Goal: Task Accomplishment & Management: Manage account settings

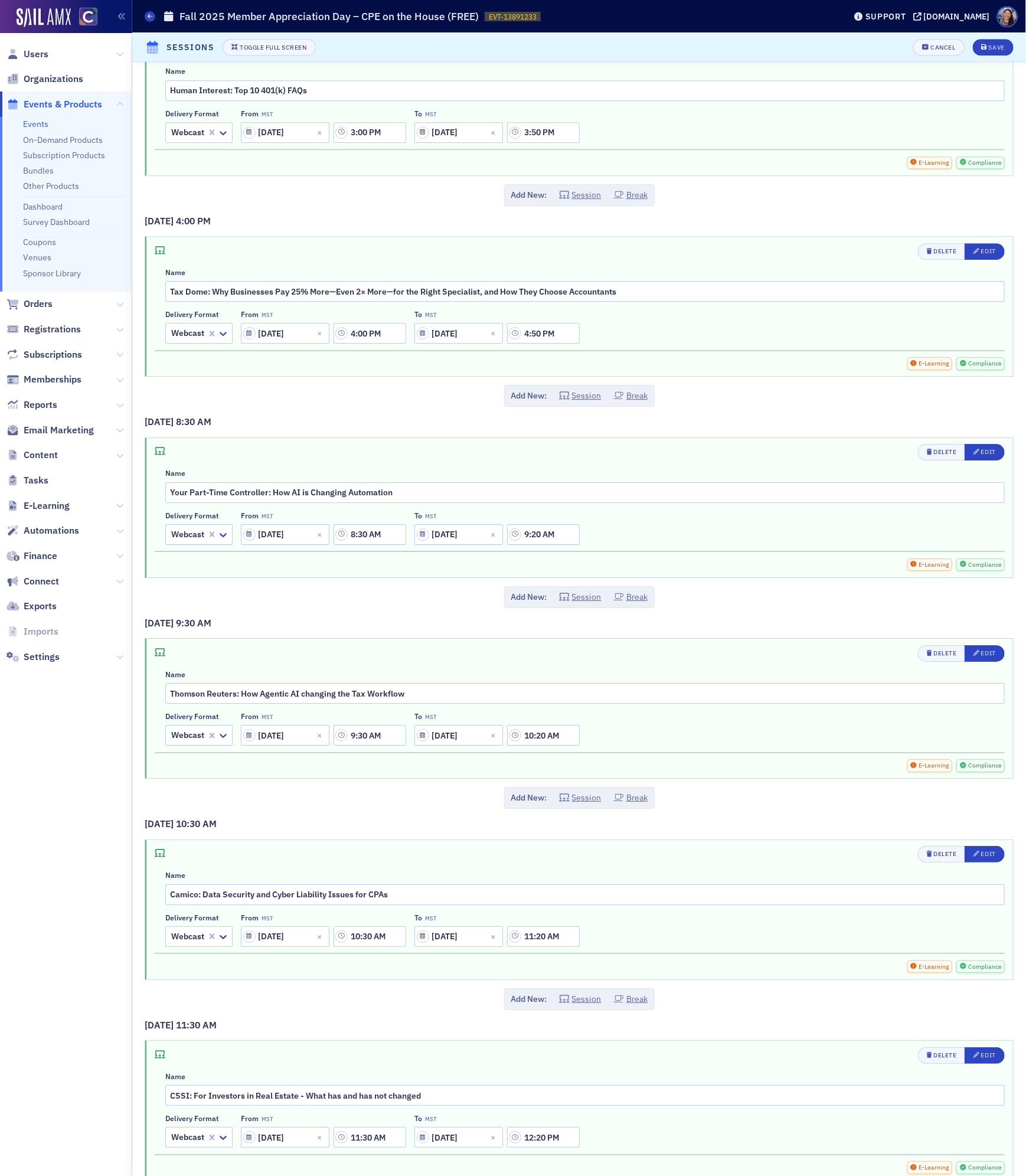
scroll to position [1601, 0]
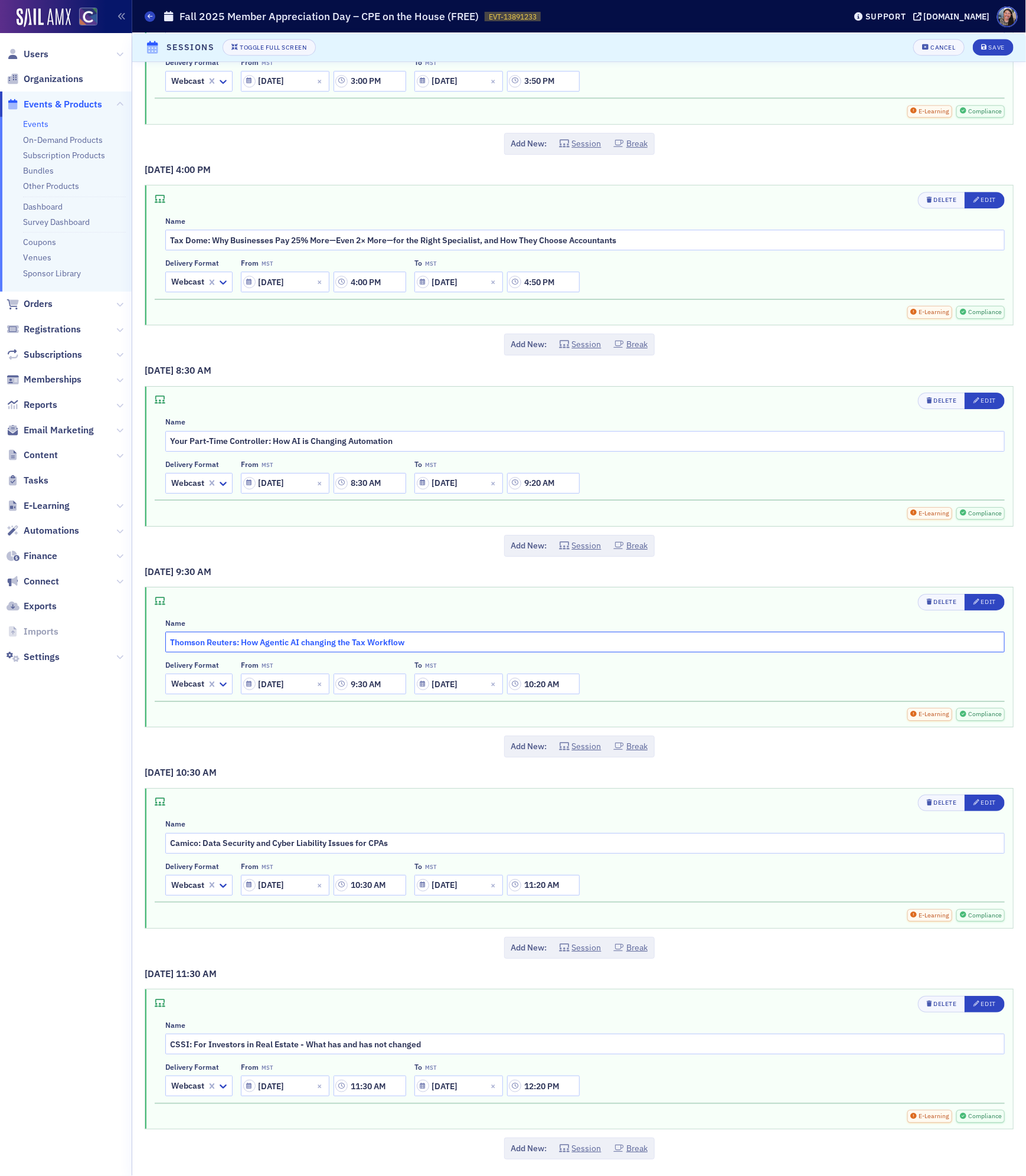
click at [300, 636] on input "Thomson Reuters: How Agentic AI changing the Tax Workflow" at bounding box center [585, 641] width 840 height 20
click at [483, 632] on input "Thomson Reuters: How Agentic AI is changing the Tax Workflow" at bounding box center [585, 641] width 840 height 20
type input "Thomson Reuters: How Agentic AI is changing the Tax Workflow"
click at [997, 48] on div "Save" at bounding box center [997, 48] width 16 height 7
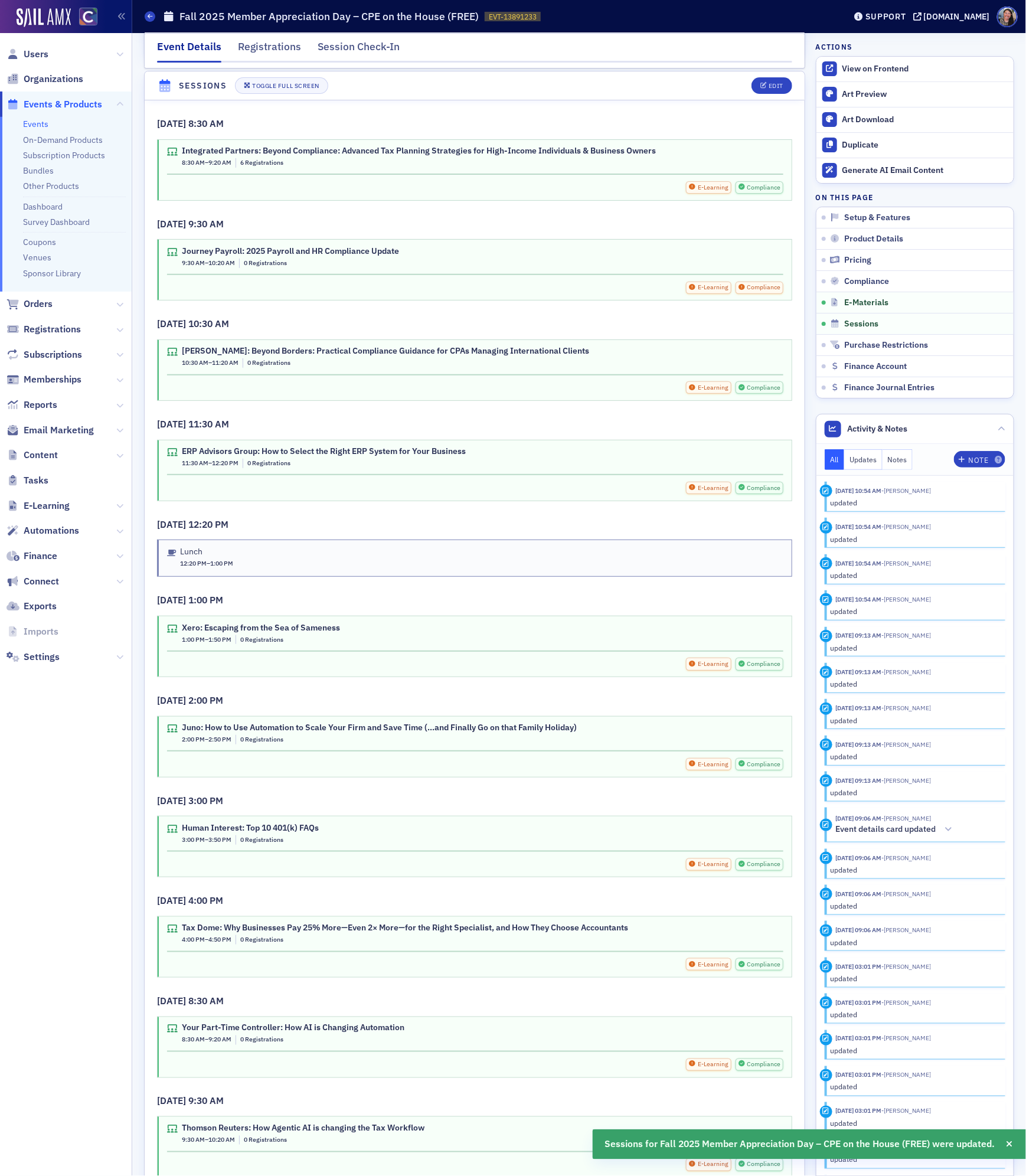
scroll to position [1864, 0]
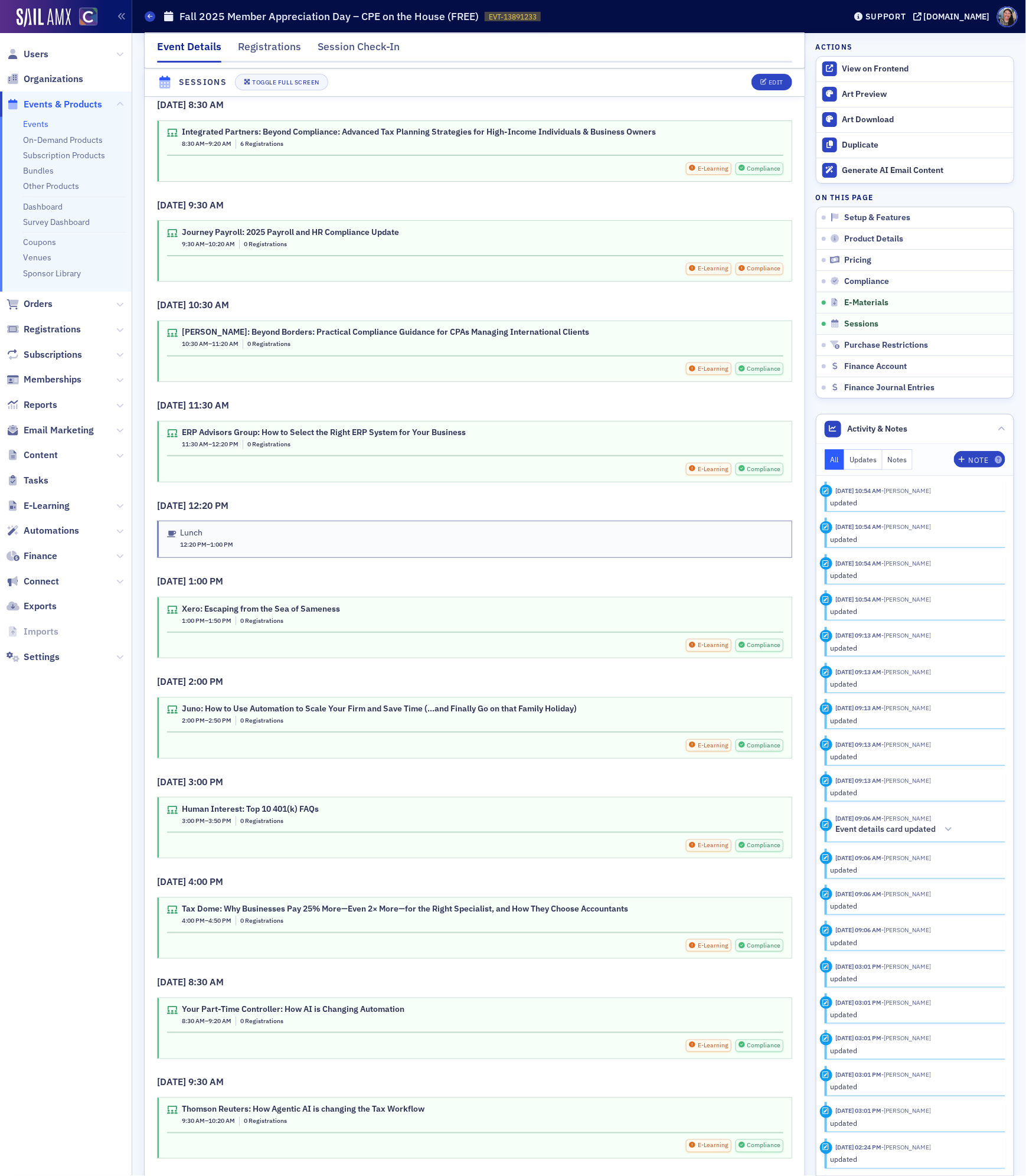
click at [353, 253] on div "Journey Payroll: 2025 Payroll and HR Compliance Update 9:30 AM – 10:20 AM 0 Reg…" at bounding box center [475, 240] width 617 height 26
click at [464, 249] on div "Journey Payroll: 2025 Payroll and HR Compliance Update 9:30 AM – 10:20 AM 0 Reg…" at bounding box center [475, 238] width 617 height 22
click at [770, 81] on div "Edit" at bounding box center [776, 83] width 15 height 7
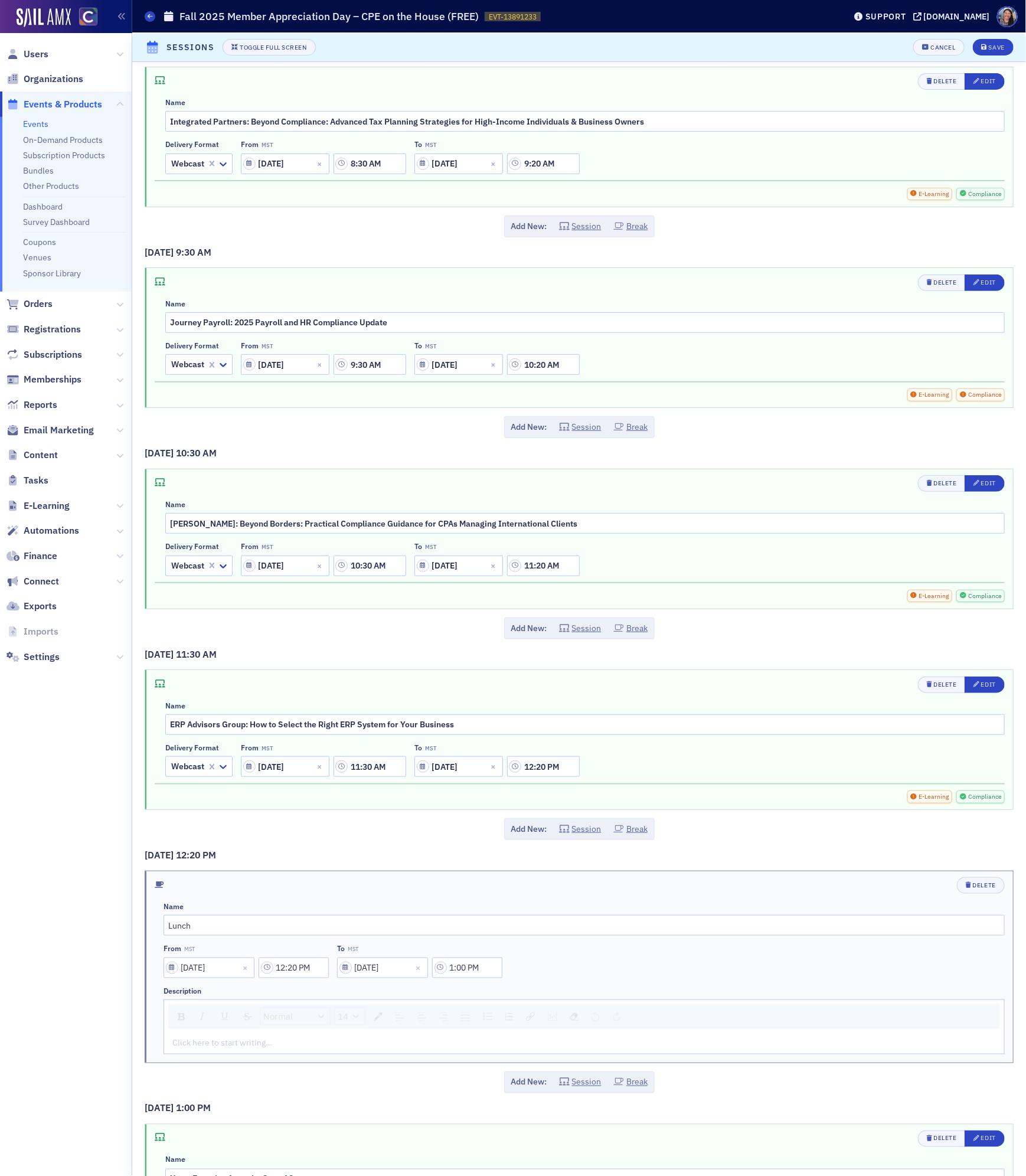
scroll to position [34, 0]
click at [984, 280] on div "Edit" at bounding box center [988, 283] width 15 height 7
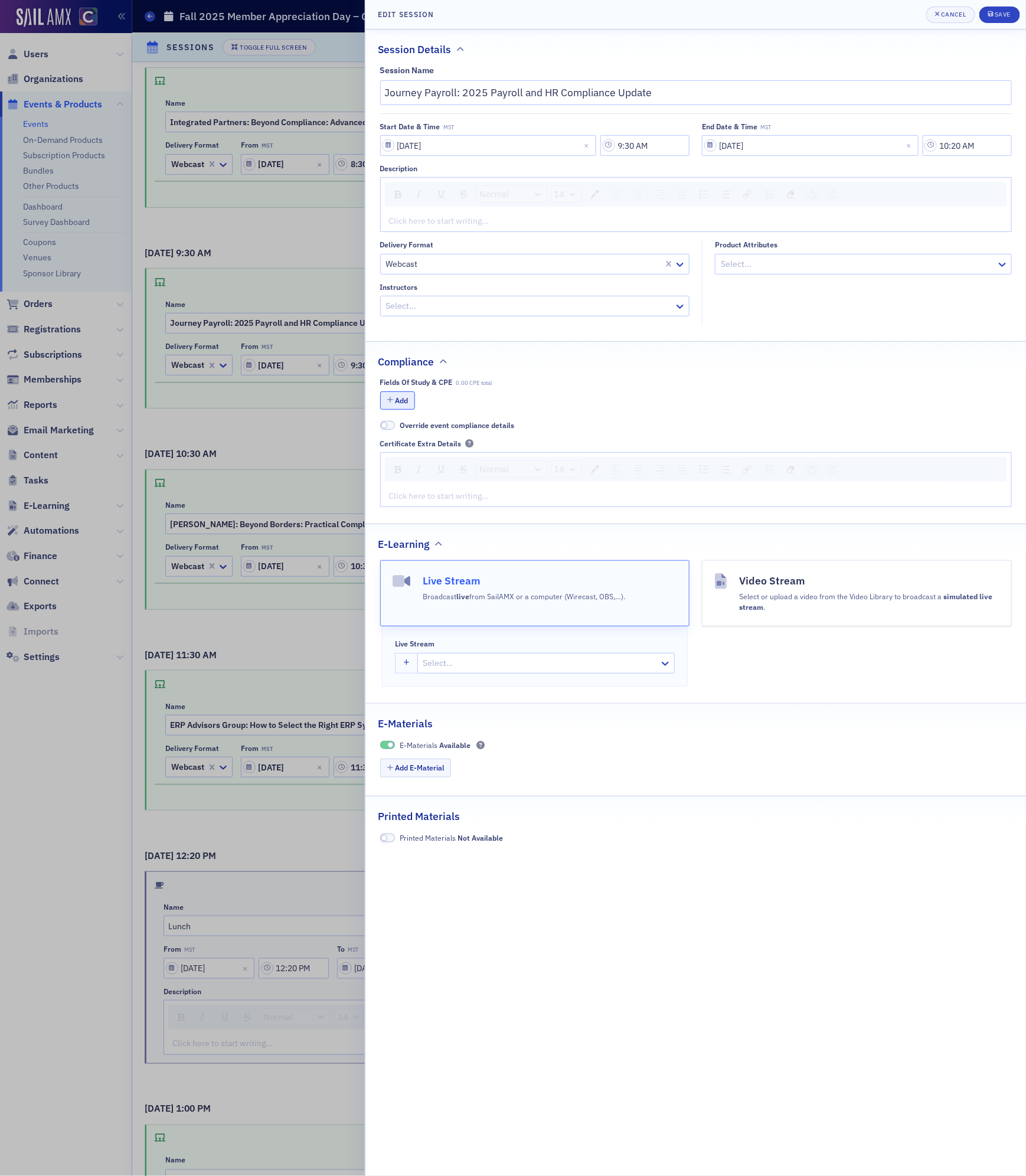
click at [397, 404] on button "Add" at bounding box center [398, 401] width 36 height 18
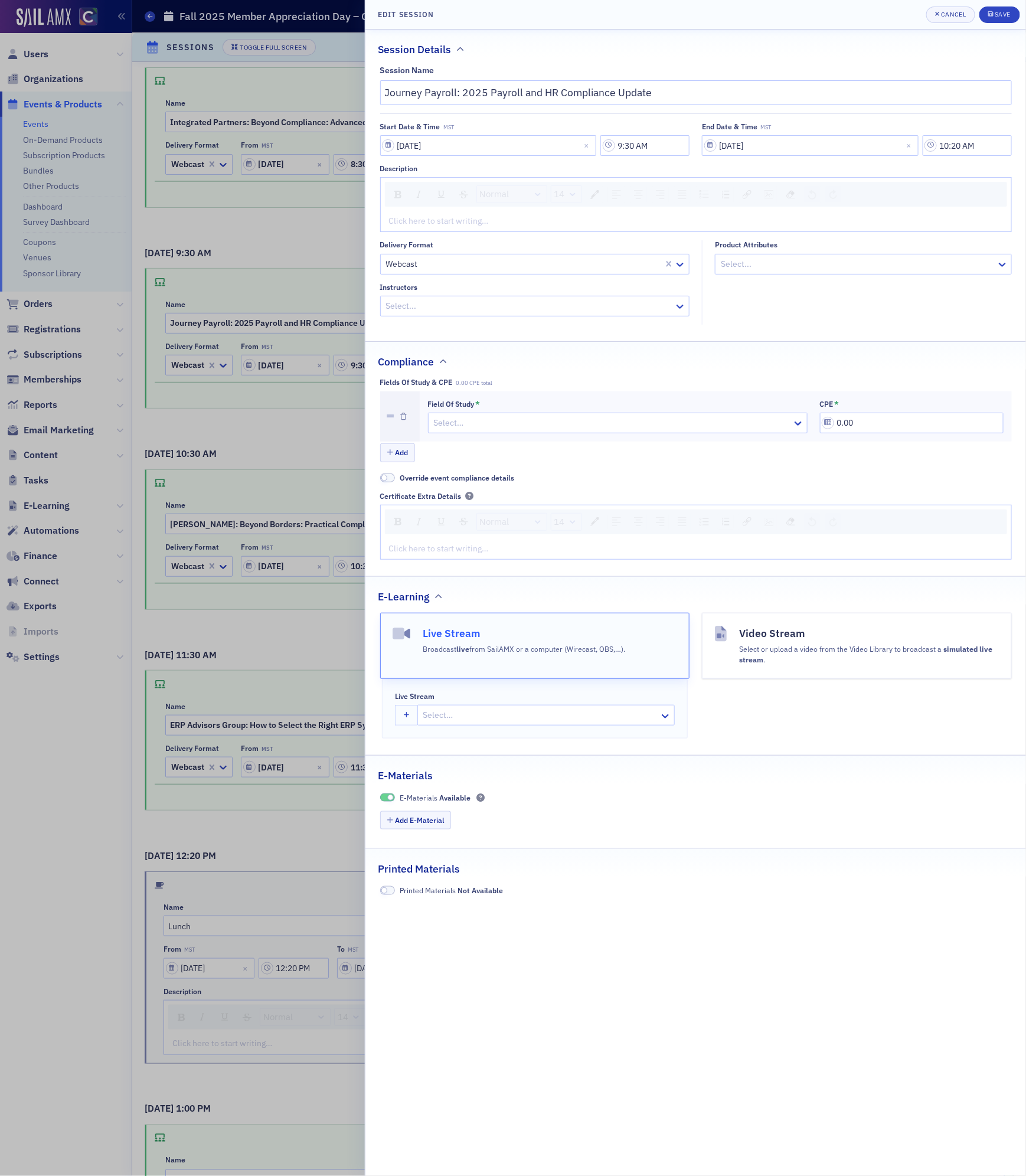
click at [487, 426] on div at bounding box center [612, 423] width 359 height 15
type input "human"
click at [501, 455] on span "Personnel/Human Resources" at bounding box center [490, 451] width 109 height 13
drag, startPoint x: 863, startPoint y: 431, endPoint x: 631, endPoint y: 420, distance: 232.3
click at [634, 420] on div "Field of Study * Personnel/Human Resources CPE * 0.00" at bounding box center [716, 416] width 576 height 34
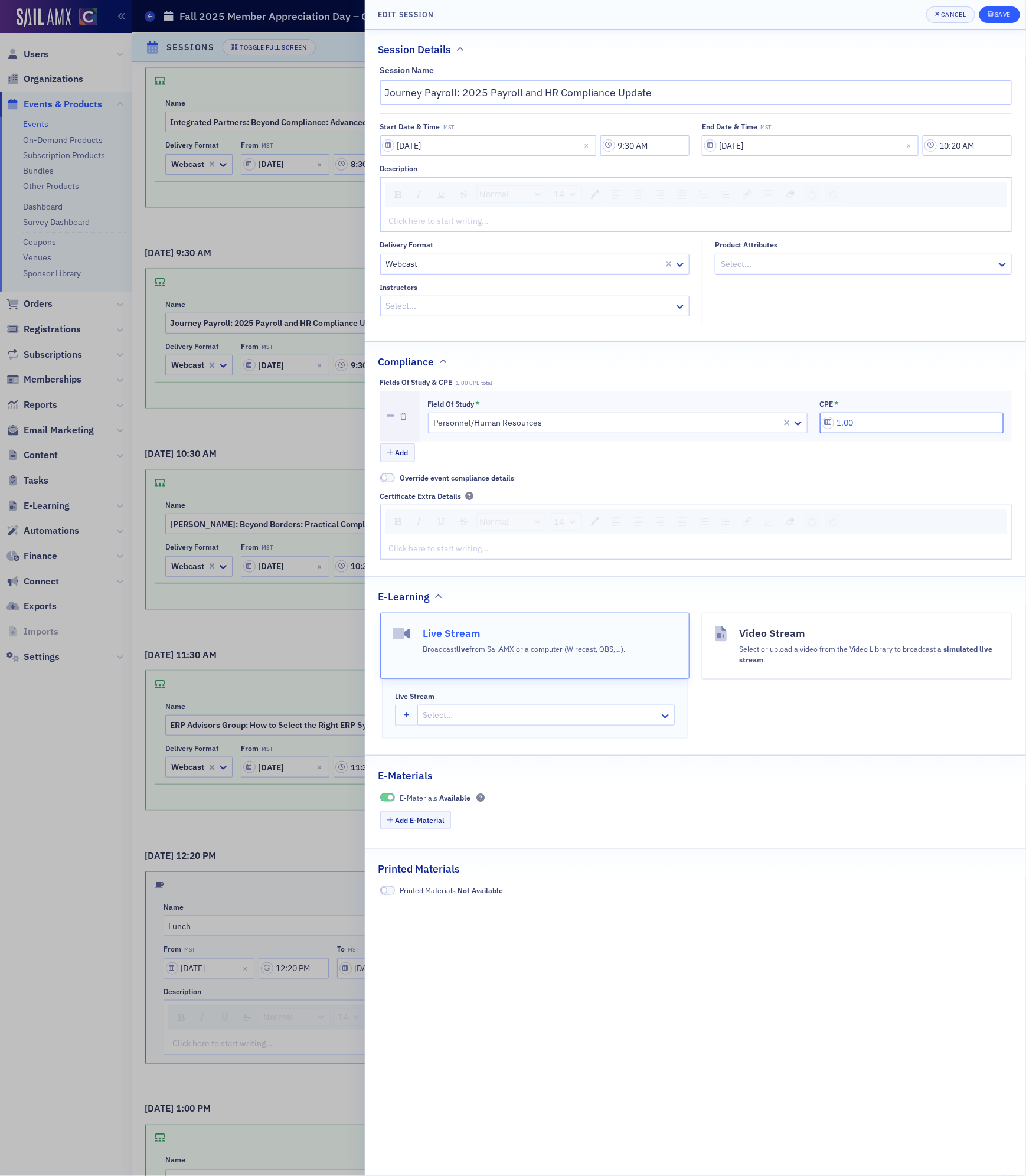
type input "1.00"
click at [997, 14] on div "Save" at bounding box center [1003, 15] width 16 height 7
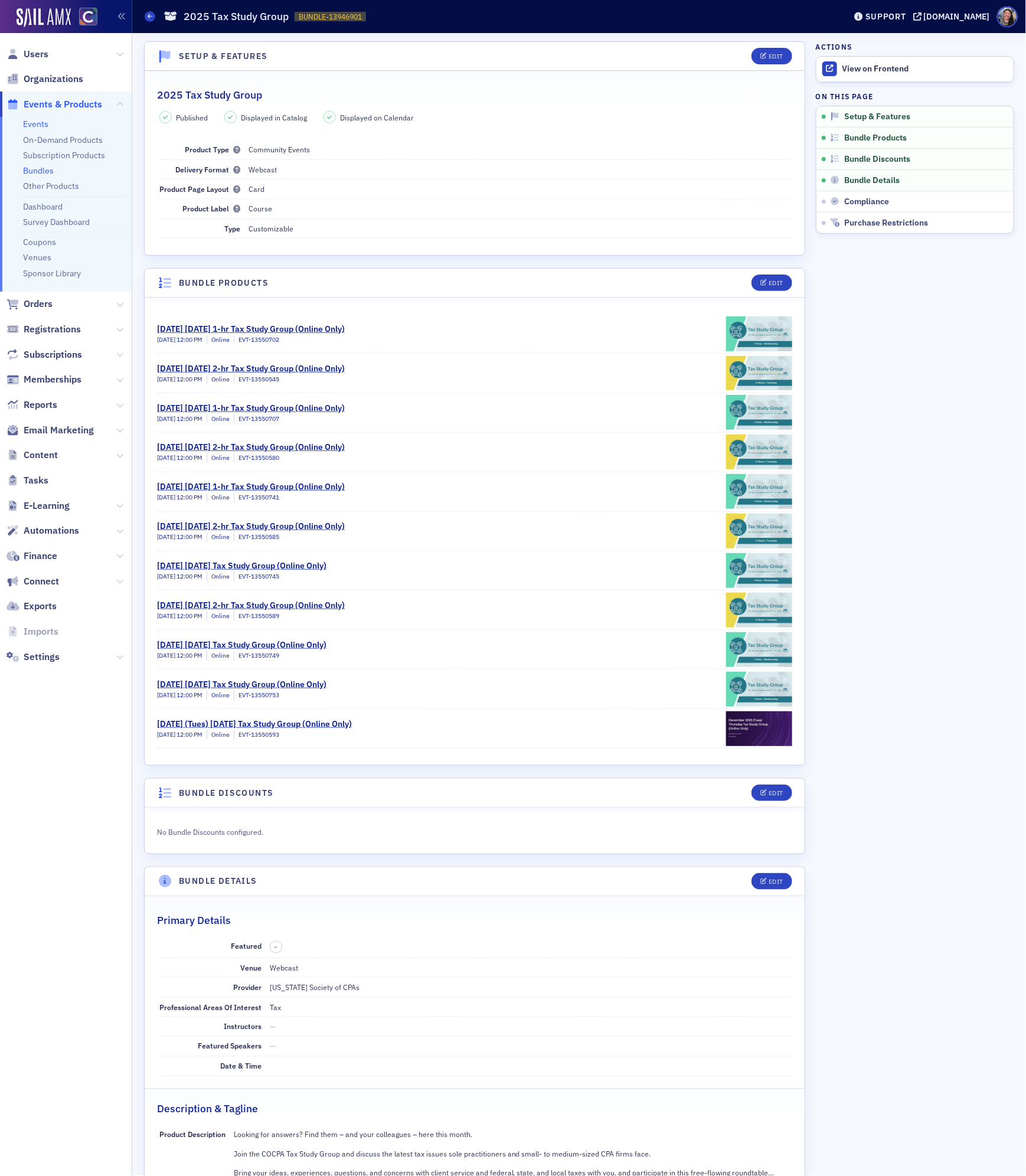
click at [42, 127] on link "Events" at bounding box center [36, 124] width 25 height 11
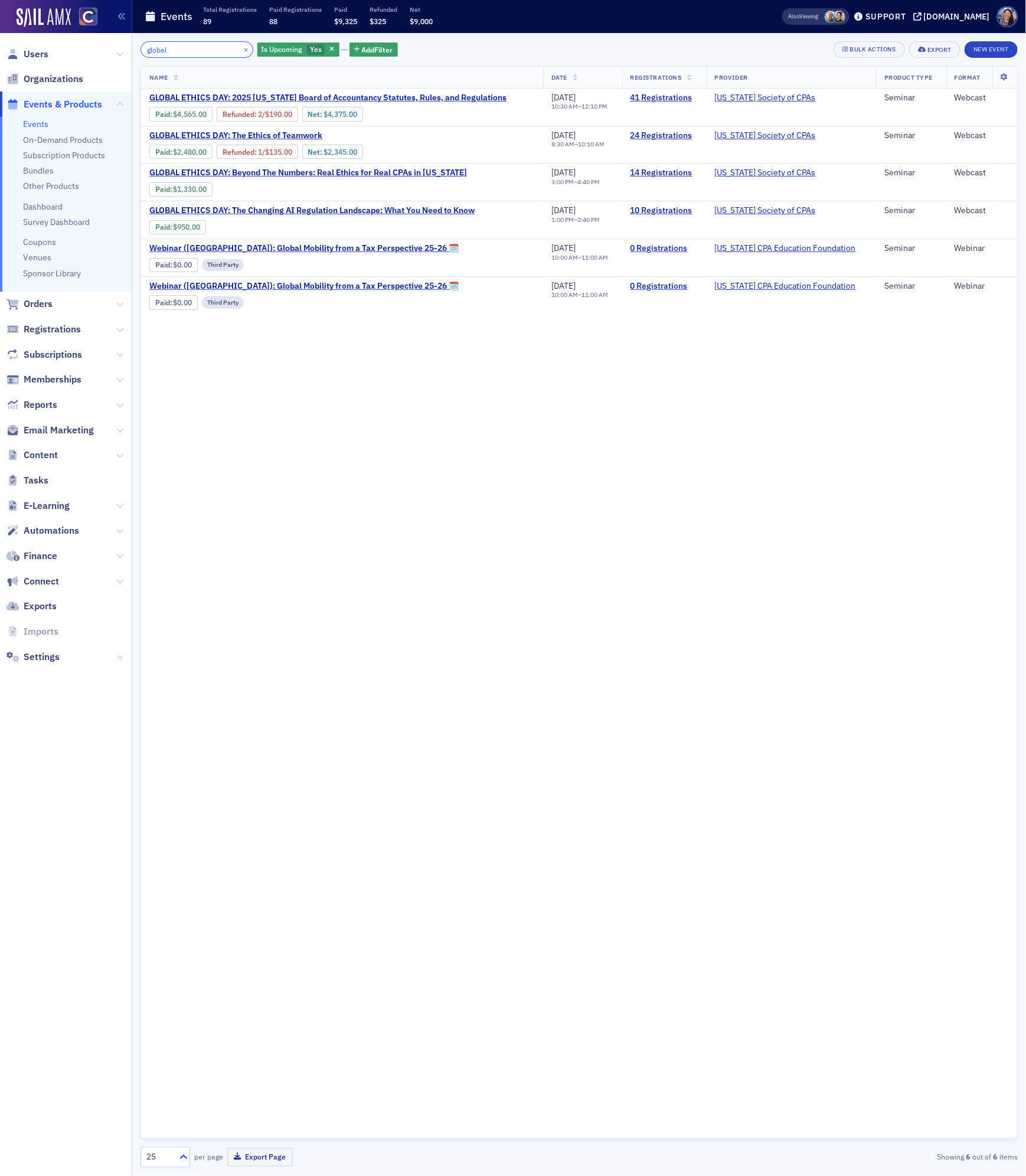
drag, startPoint x: 170, startPoint y: 48, endPoint x: -9, endPoint y: 20, distance: 181.2
click at [0, 20] on html "Users Organizations Events & Products Events On-Demand Products Subscription Pr…" at bounding box center [513, 588] width 1026 height 1176
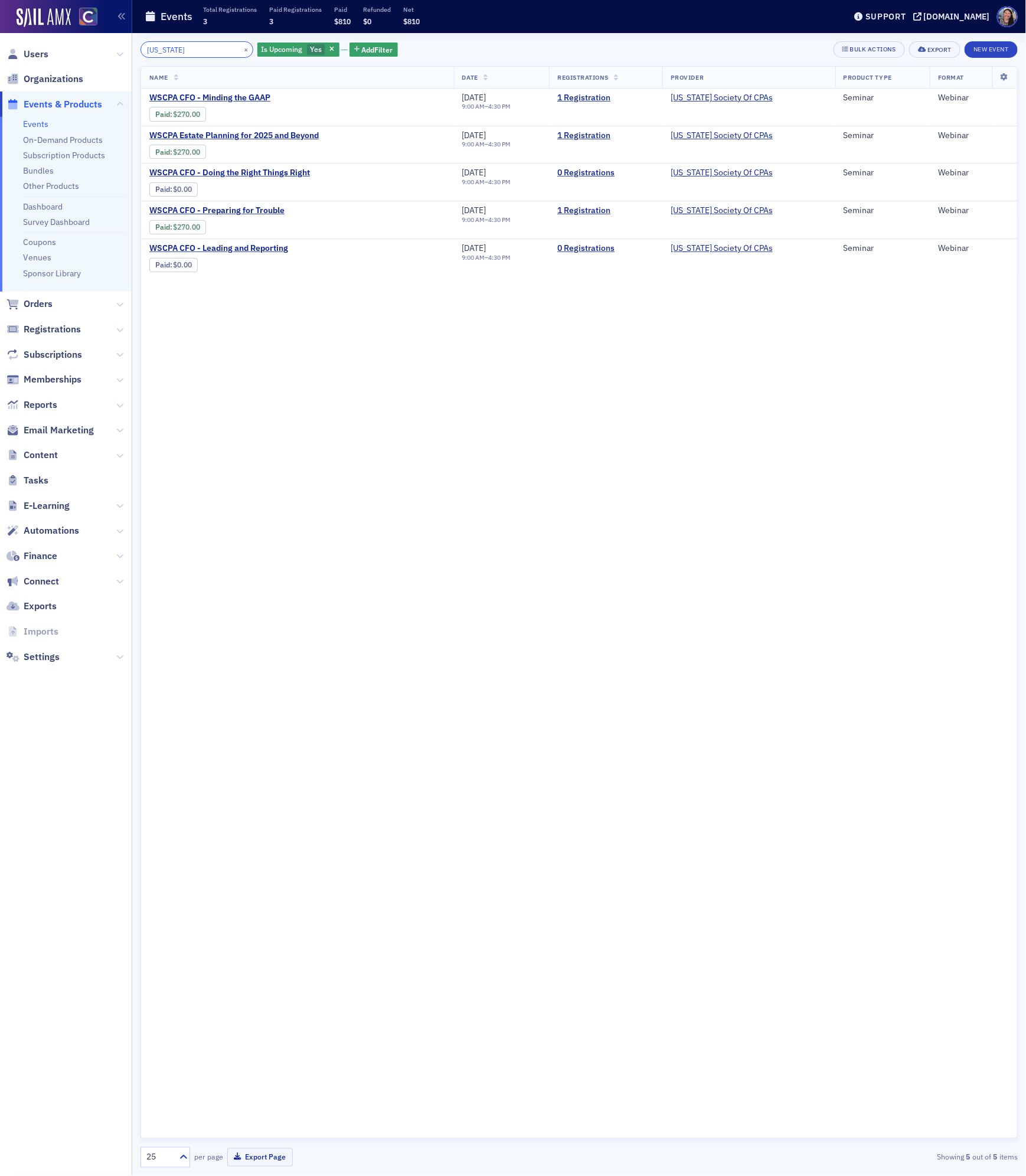
type input "washington"
click at [42, 125] on link "Events" at bounding box center [36, 124] width 25 height 11
click at [180, 50] on input "washington" at bounding box center [197, 49] width 113 height 16
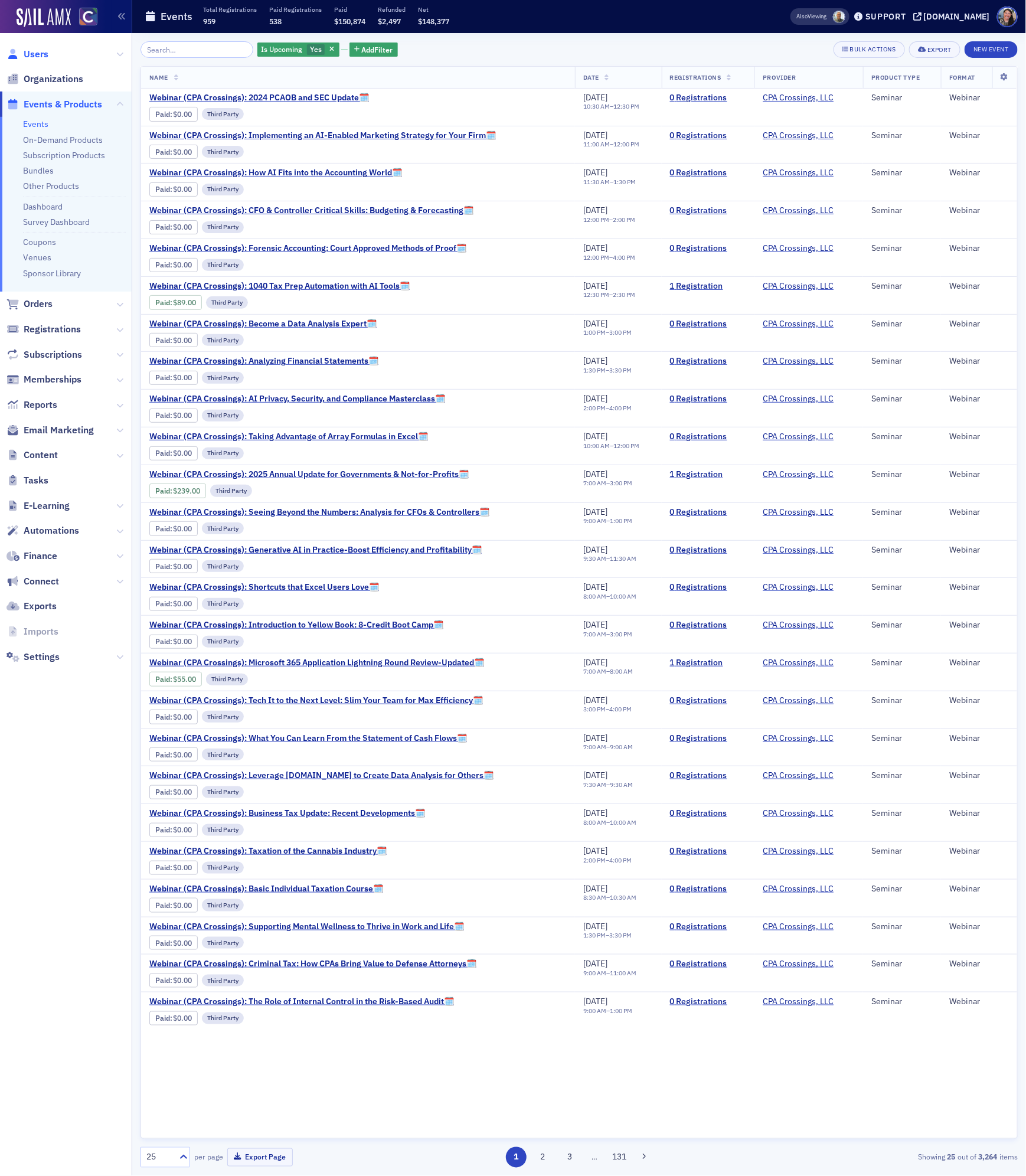
click at [39, 55] on span "Users" at bounding box center [36, 54] width 25 height 13
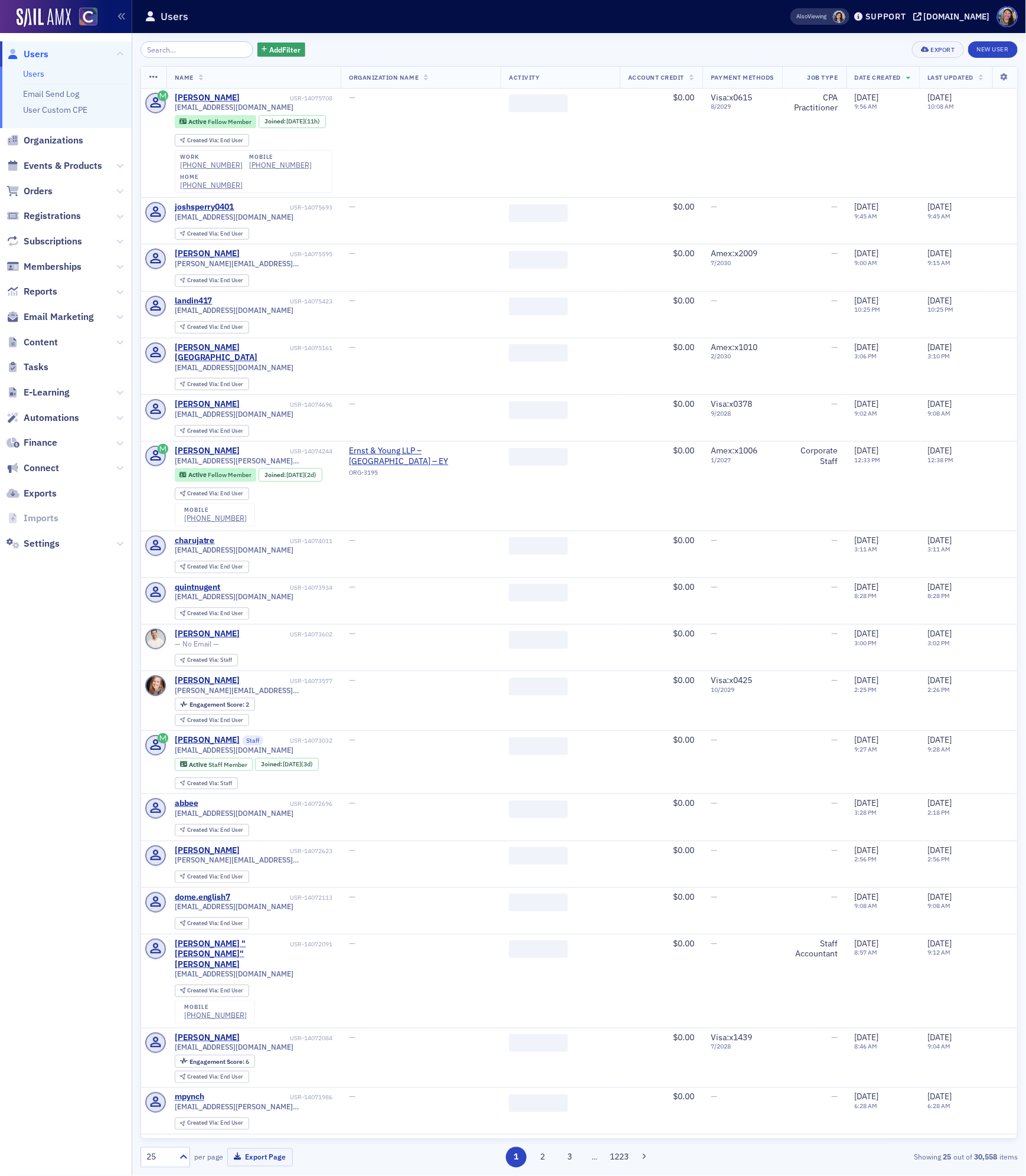
click at [170, 52] on input "search" at bounding box center [197, 49] width 113 height 16
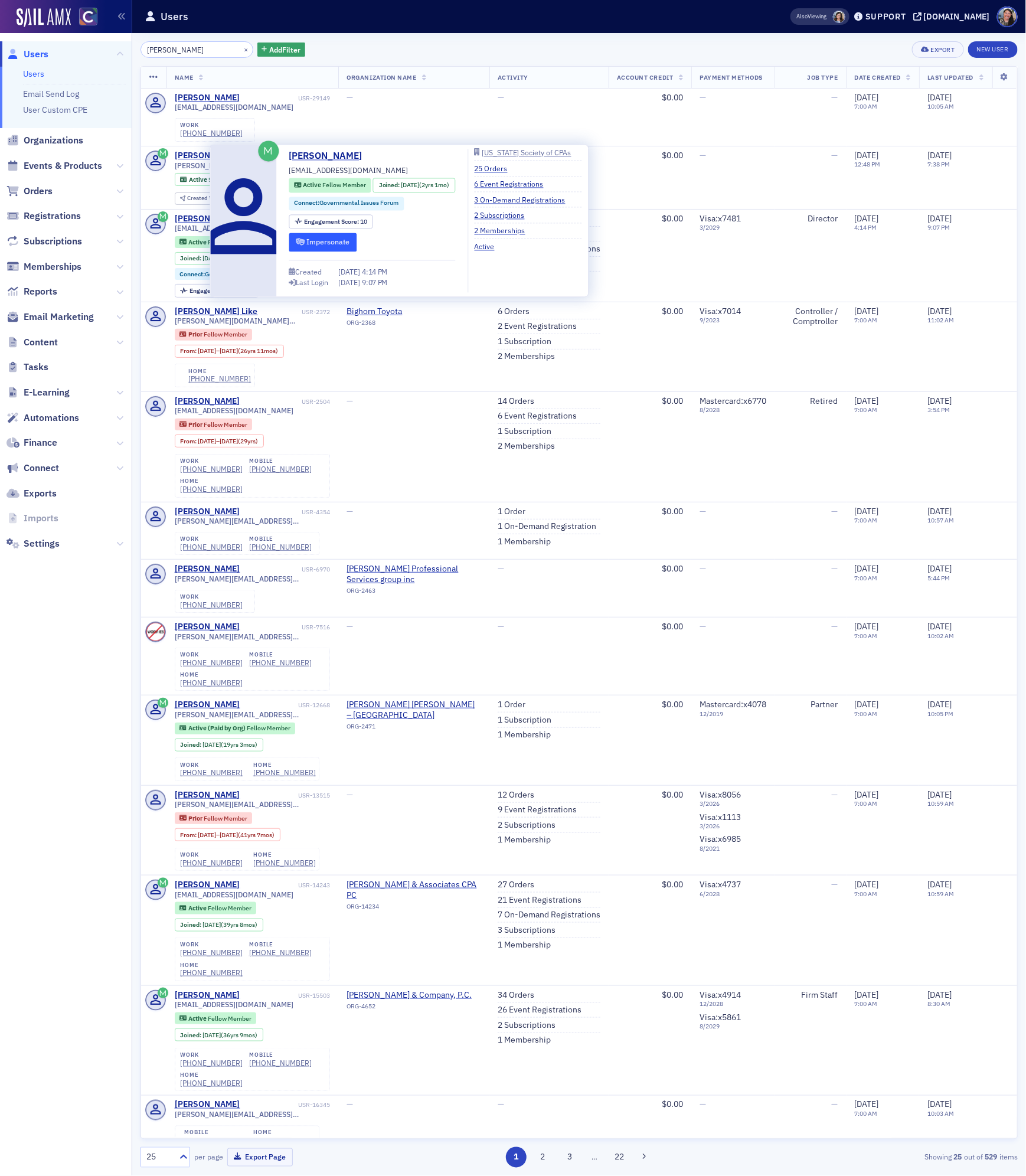
type input "dan baer"
click at [324, 242] on button "Impersonate" at bounding box center [323, 242] width 68 height 18
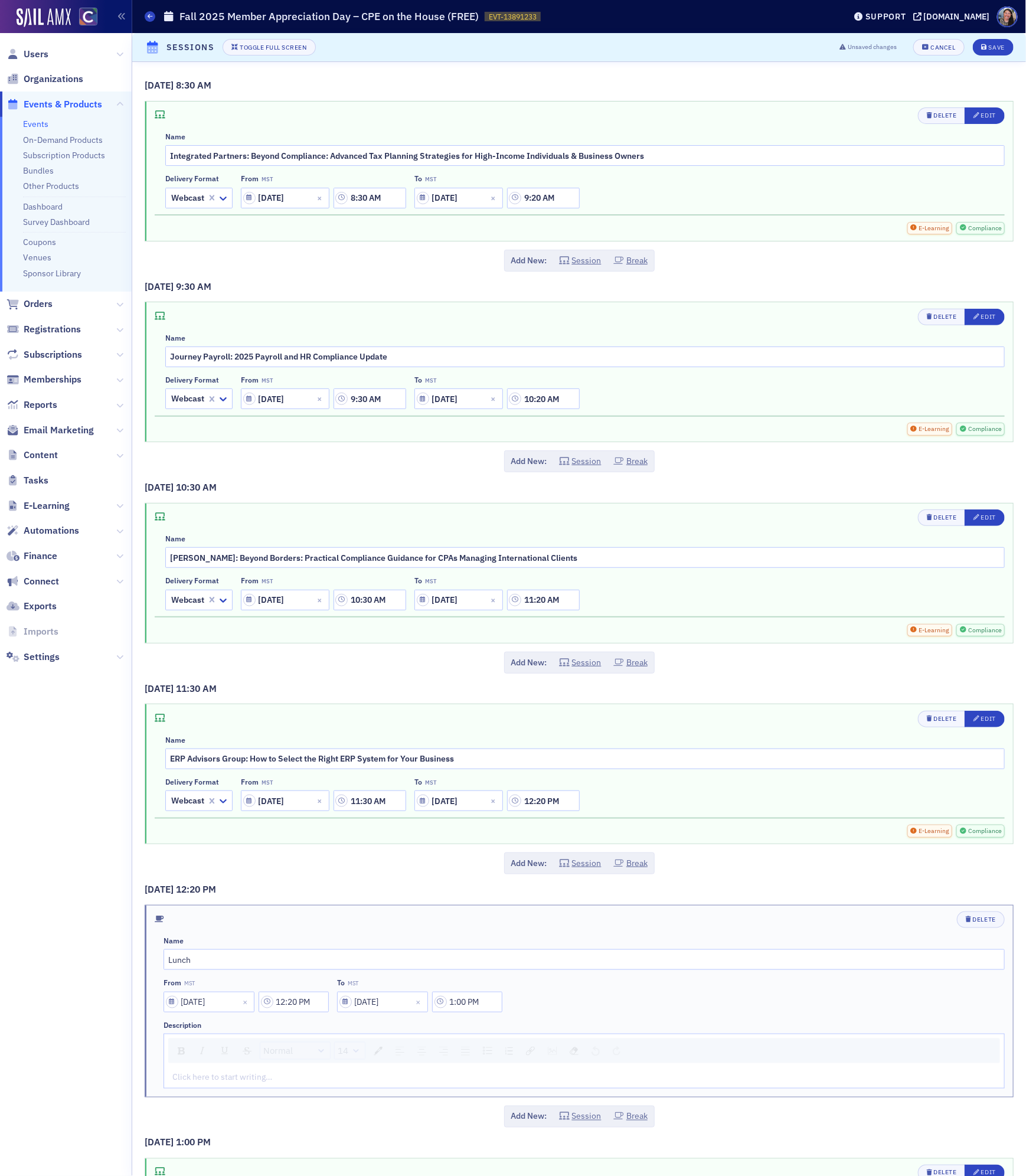
scroll to position [34, 0]
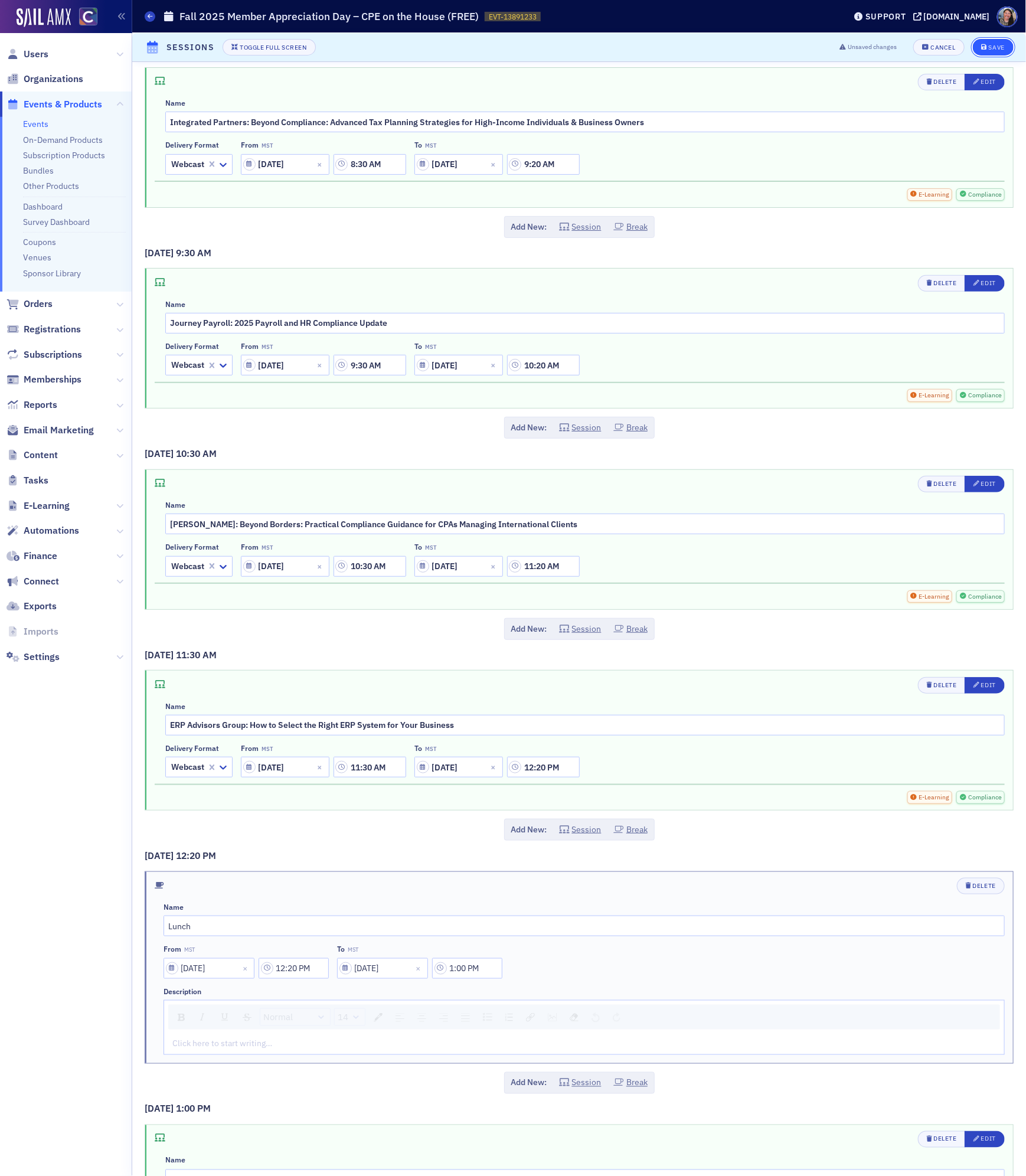
click at [1000, 42] on button "Save" at bounding box center [994, 47] width 41 height 16
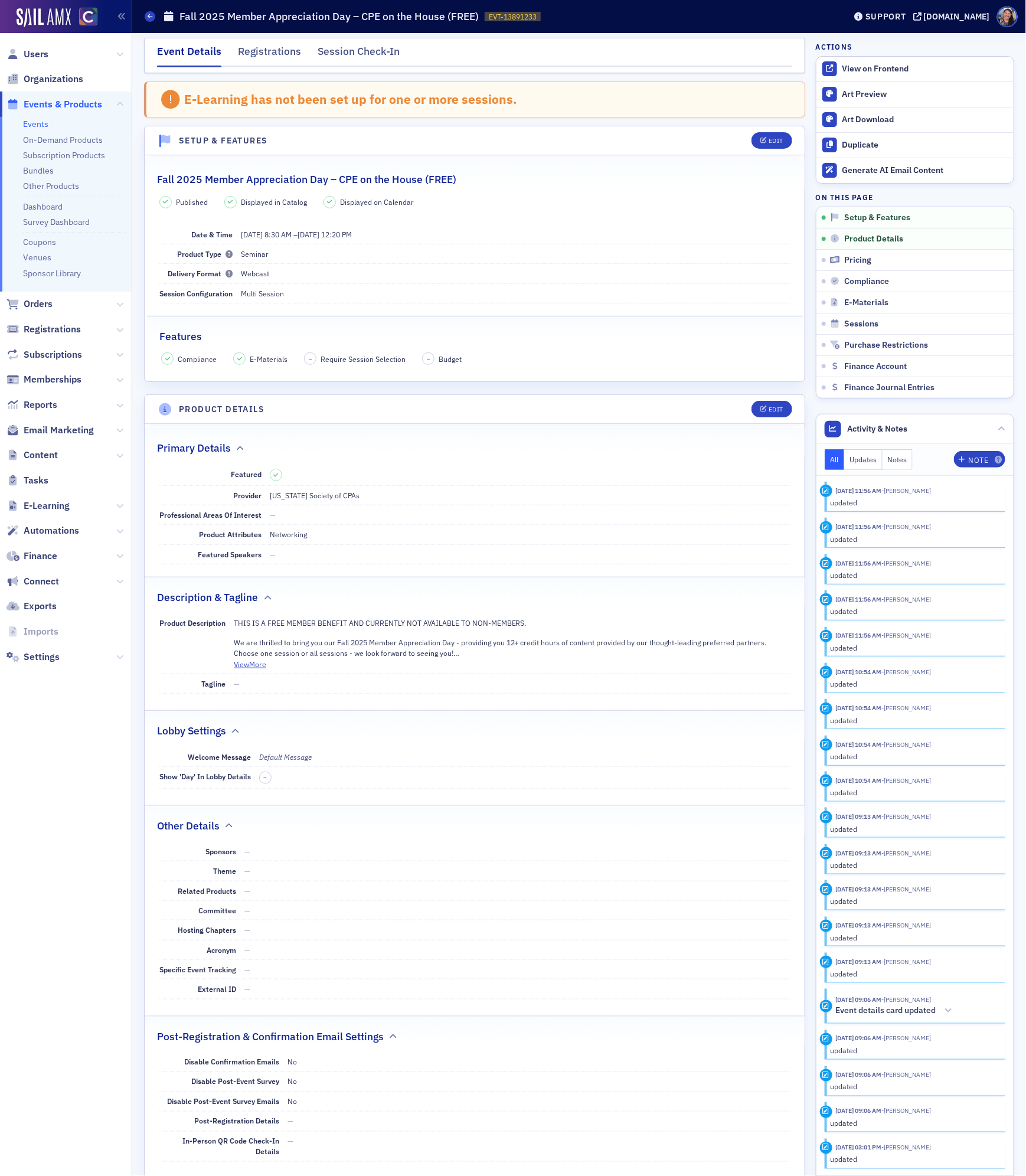
scroll to position [0, 0]
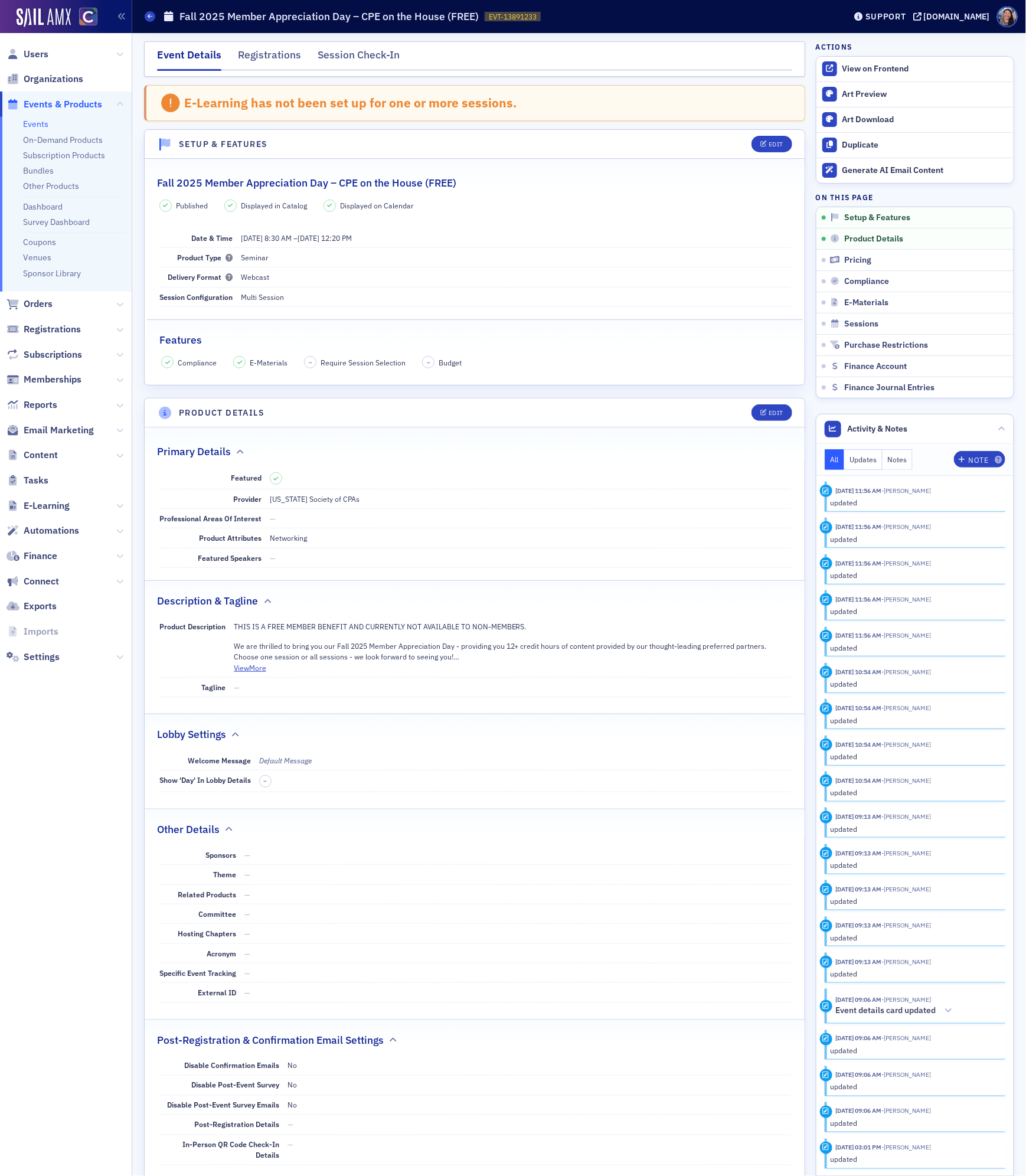
click at [57, 234] on li "Coupons" at bounding box center [75, 240] width 103 height 16
click at [39, 243] on link "Coupons" at bounding box center [40, 242] width 33 height 11
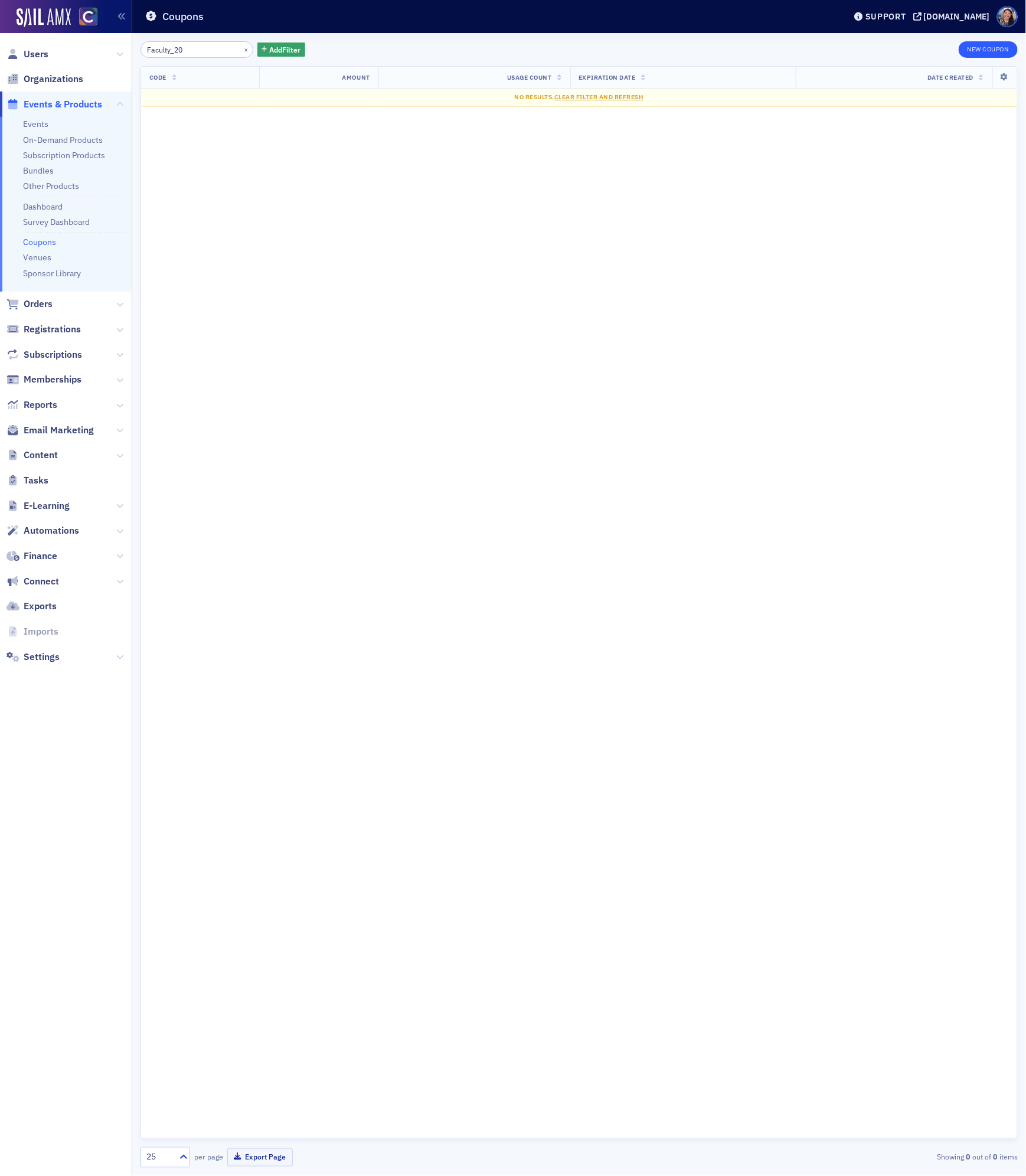
type input "Faculty_20"
click at [986, 50] on button "New Coupon" at bounding box center [988, 49] width 59 height 16
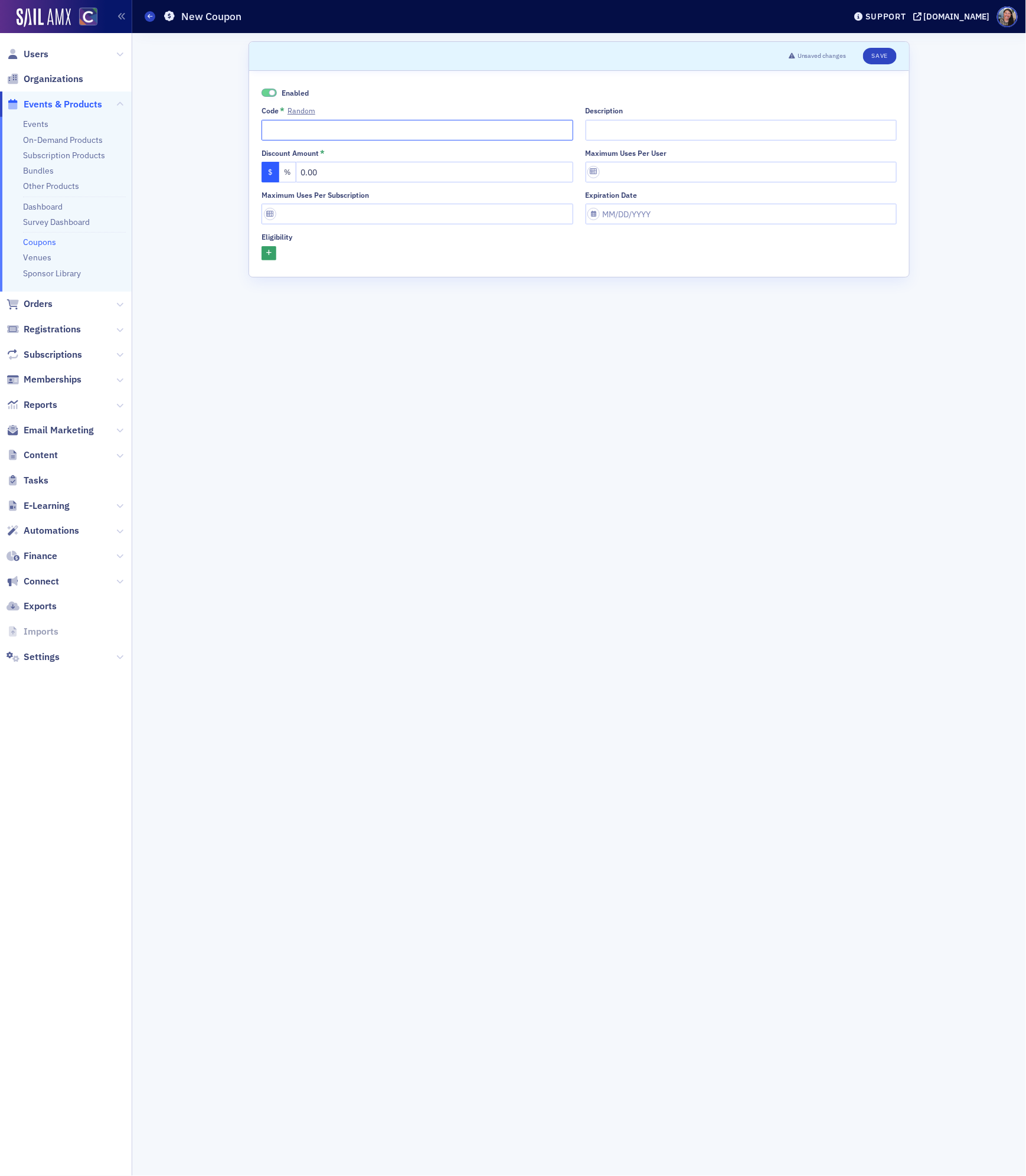
click at [283, 127] on input "Code * Random" at bounding box center [417, 130] width 312 height 20
drag, startPoint x: 320, startPoint y: 131, endPoint x: 59, endPoint y: 87, distance: 264.7
click at [60, 88] on div "Users Organizations Events & Products Events On-Demand Products Subscription Pr…" at bounding box center [513, 588] width 1026 height 1176
type input "Faculty-20"
click at [617, 125] on input "Description" at bounding box center [741, 130] width 312 height 20
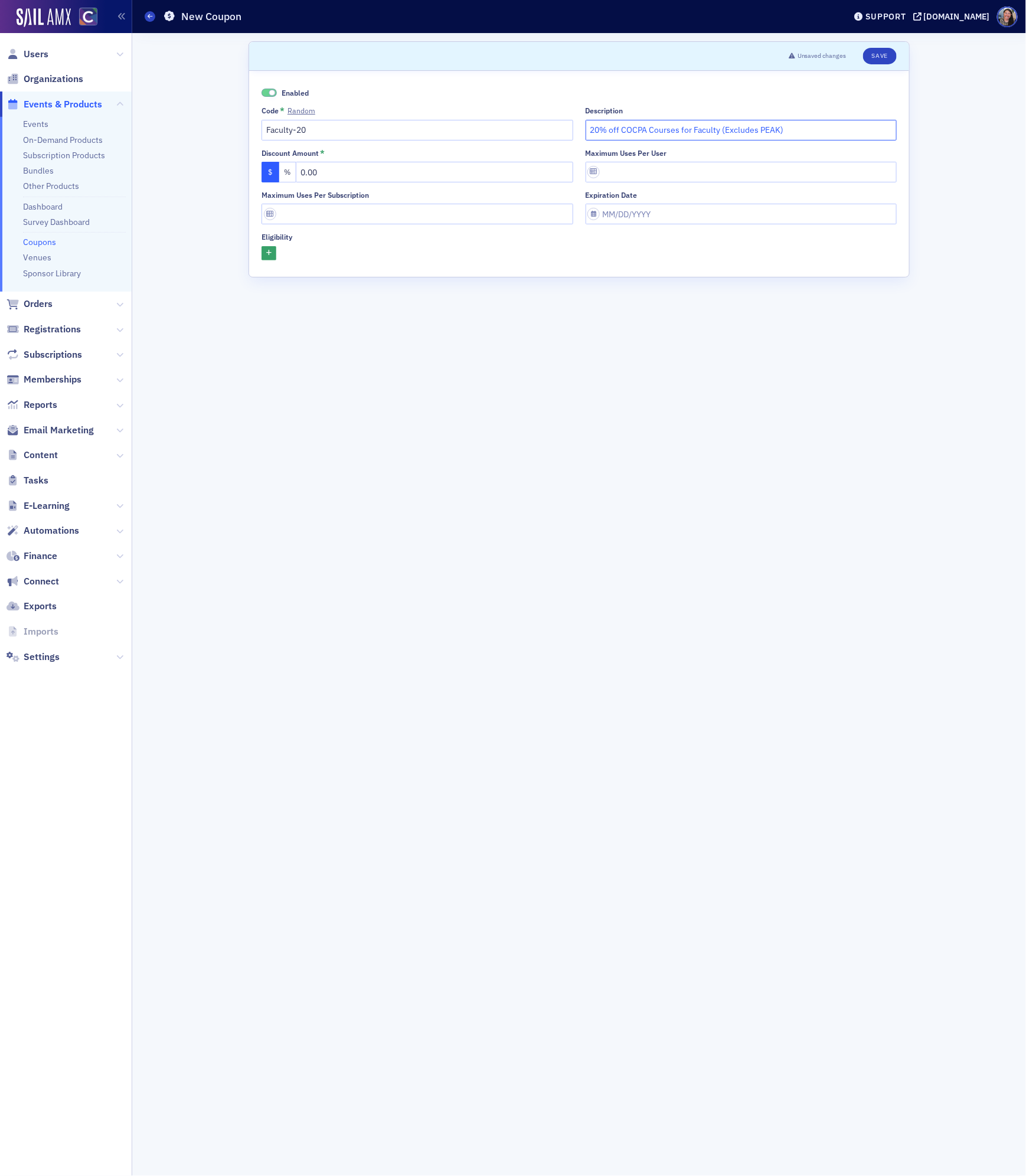
type input "20% off COCPA Courses for Faculty (Excludes PEAK)"
click at [294, 172] on button "%" at bounding box center [288, 172] width 18 height 20
click at [325, 171] on input "text" at bounding box center [434, 172] width 277 height 20
type input "20"
click at [277, 253] on div at bounding box center [579, 253] width 635 height 15
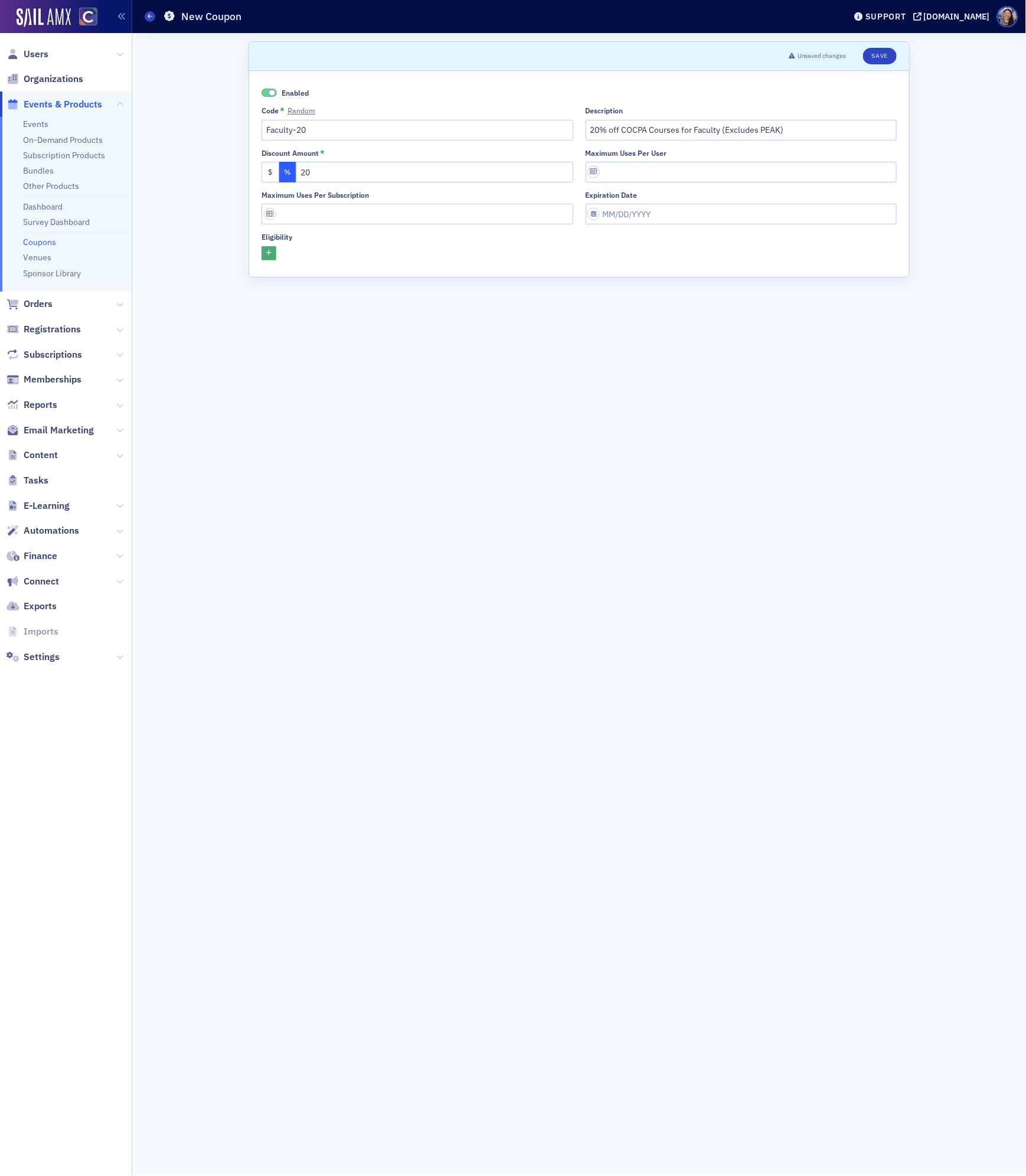
click at [271, 255] on icon "button" at bounding box center [269, 253] width 5 height 7
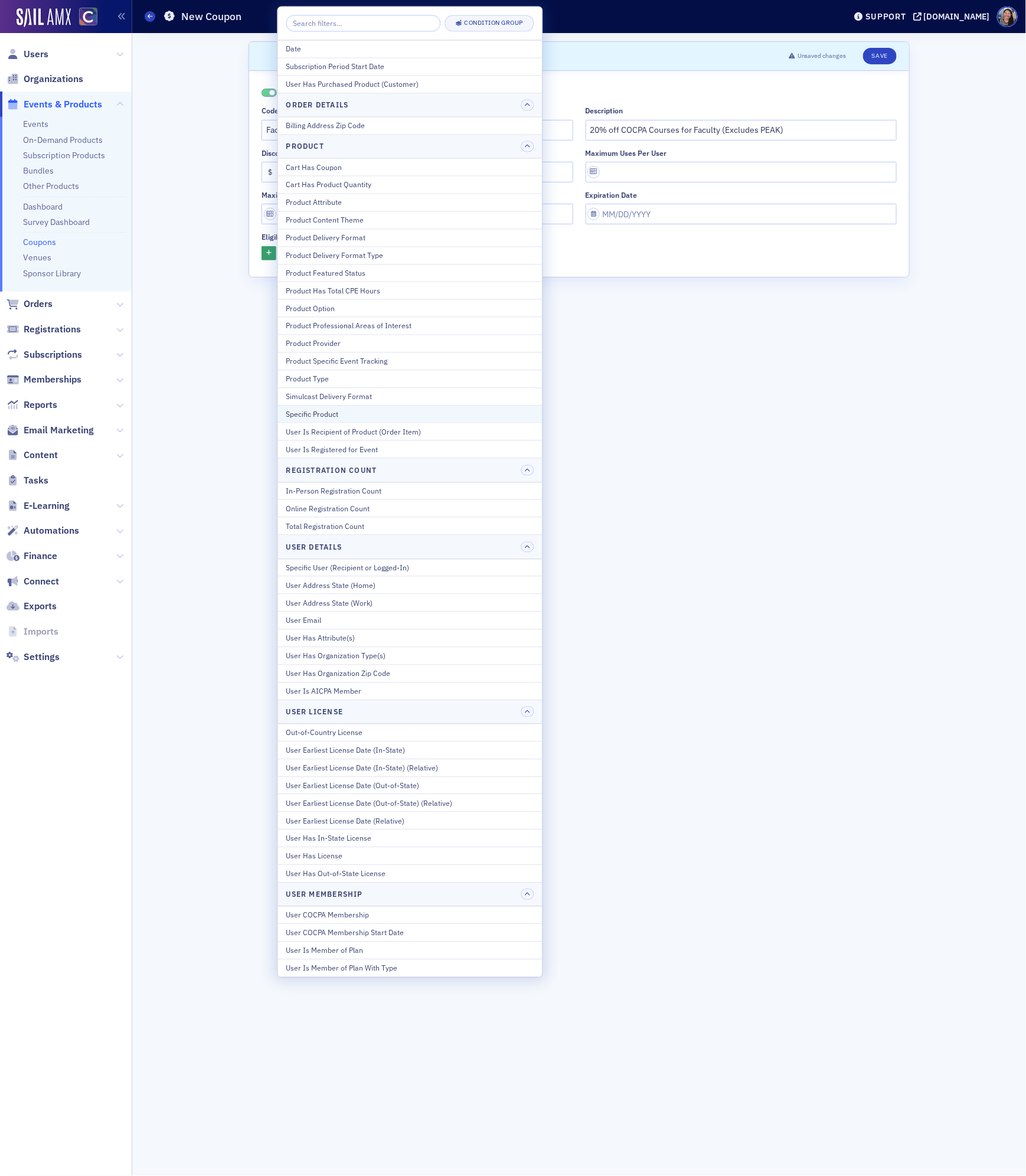
click at [316, 419] on div "Specific Product" at bounding box center [411, 414] width 248 height 11
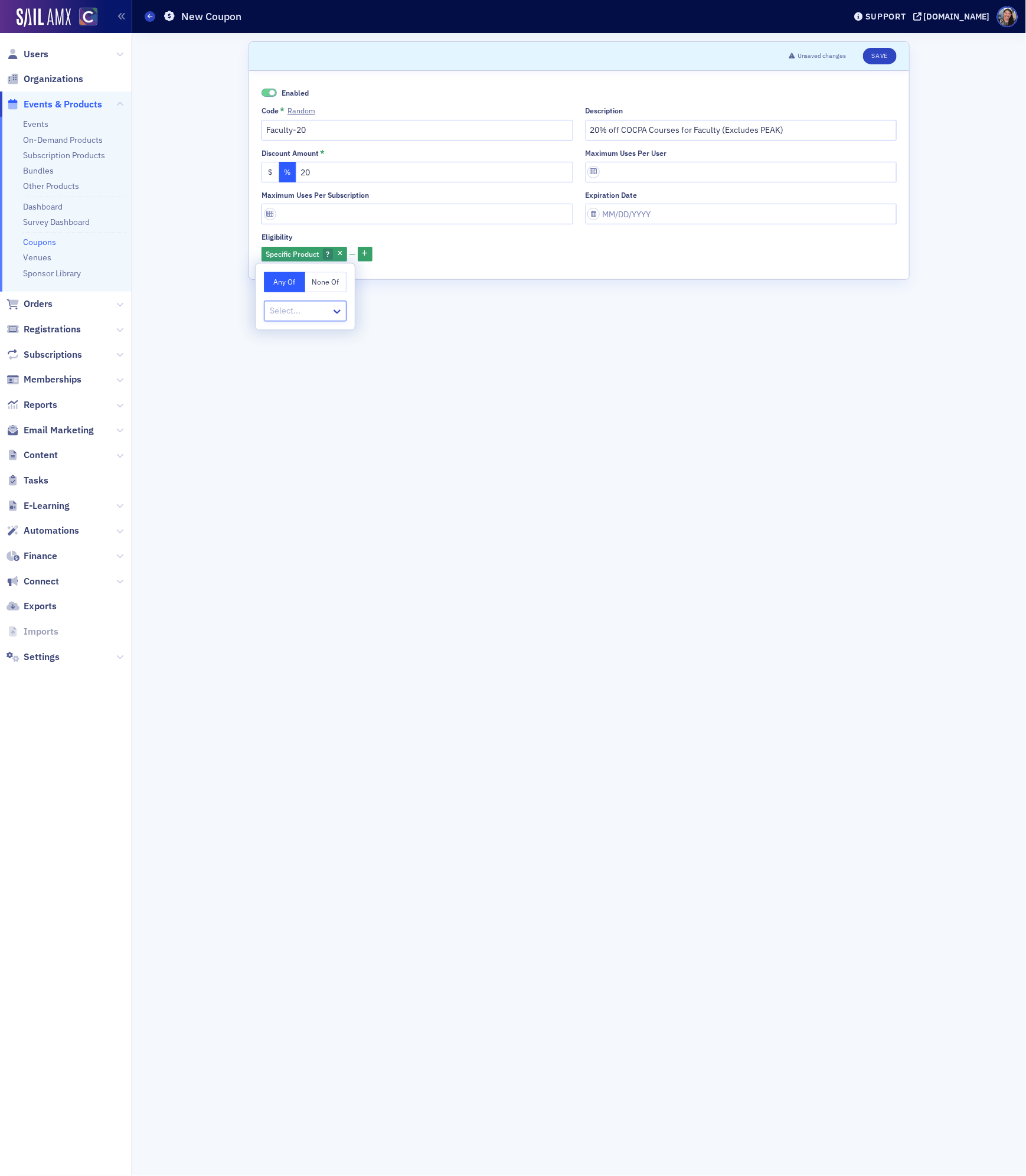
click at [331, 282] on button "None Of" at bounding box center [325, 282] width 42 height 20
click at [312, 310] on div at bounding box center [299, 311] width 61 height 15
type input "peak"
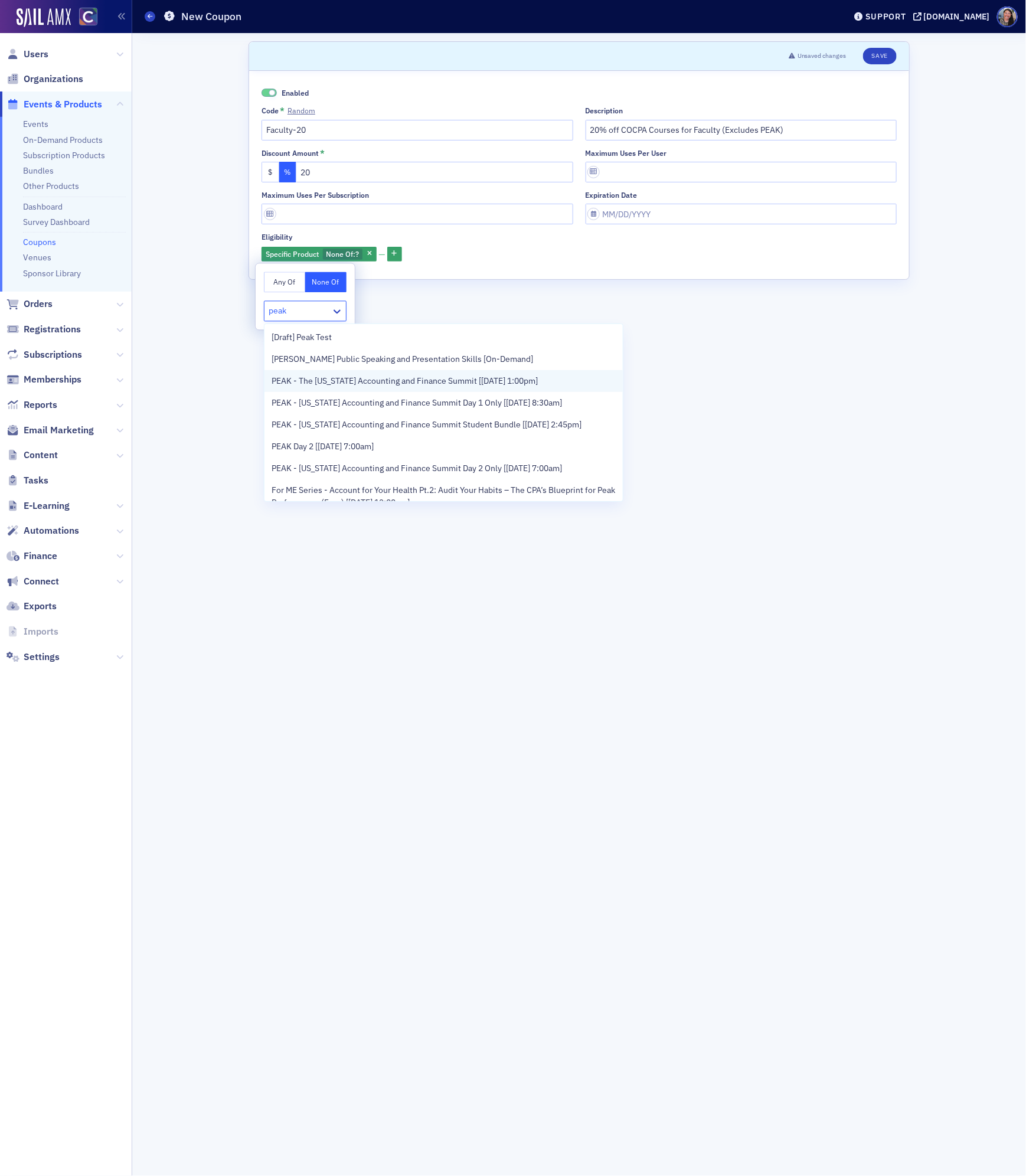
click at [324, 385] on span "PEAK - The Colorado Accounting and Finance Summit [11/11/2025 1:00pm]" at bounding box center [404, 381] width 266 height 13
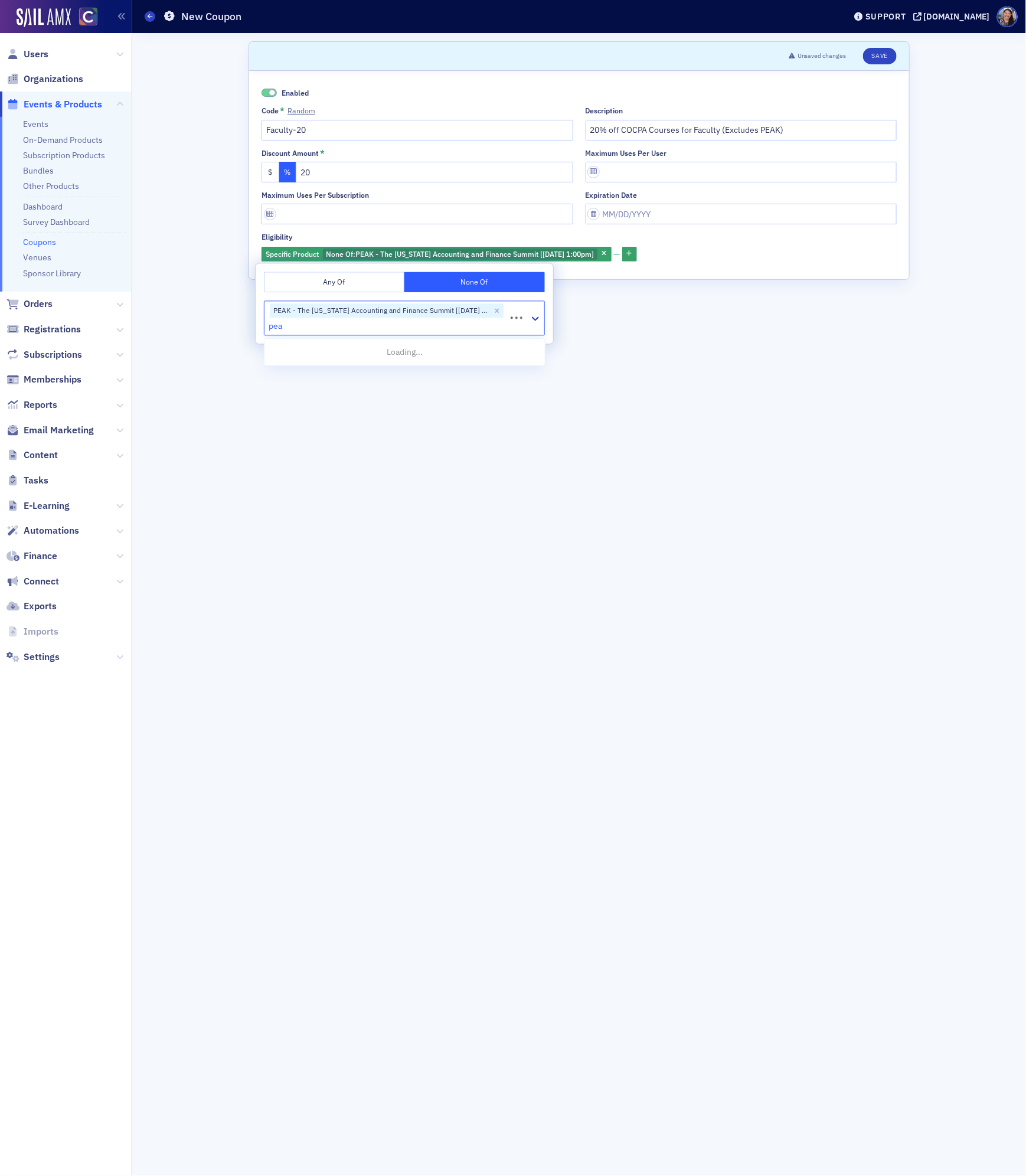
type input "peak"
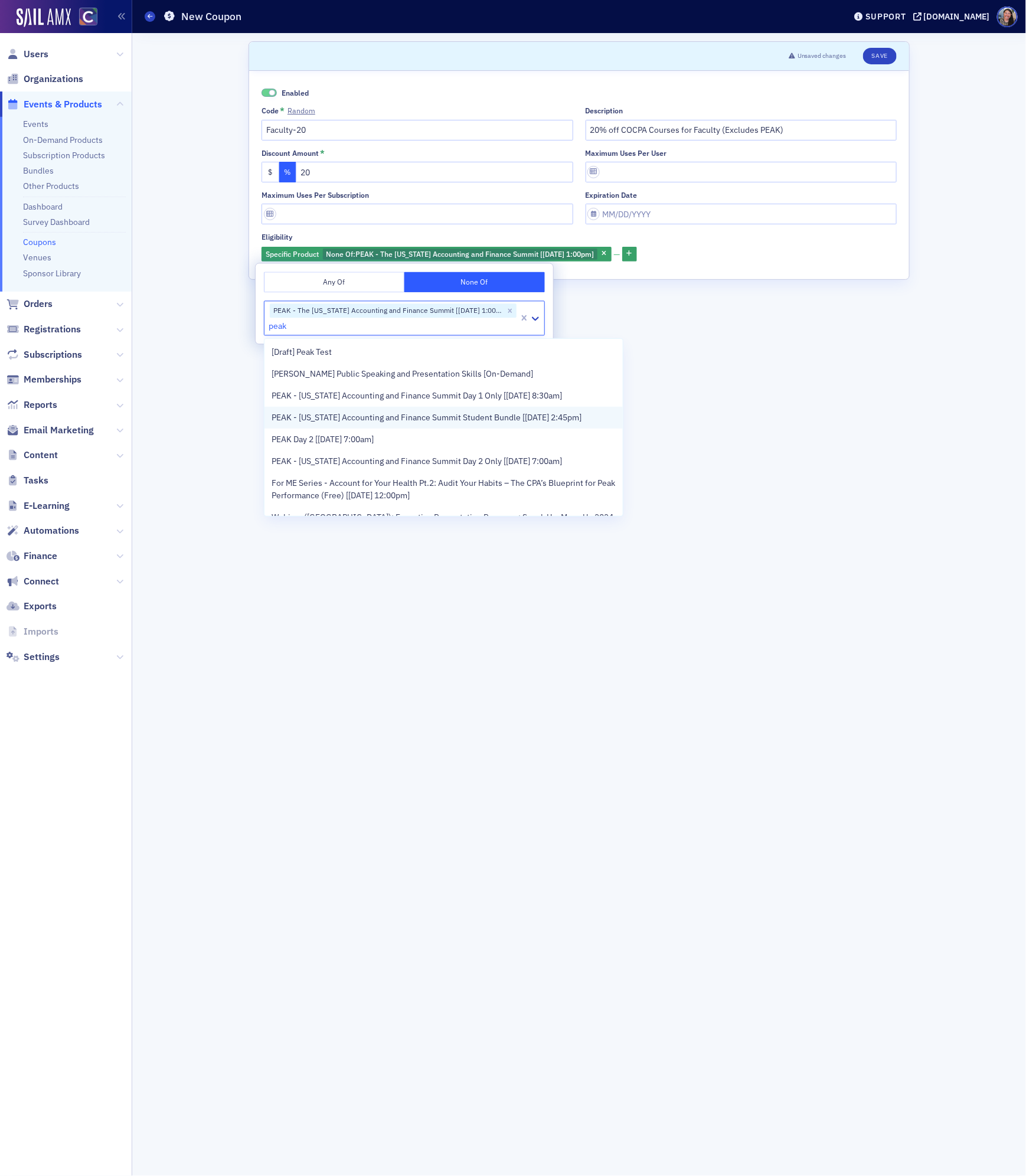
click at [319, 409] on div "PEAK - Colorado Accounting and Finance Summit Student Bundle [11/13/2025 2:45pm]" at bounding box center [444, 417] width 358 height 22
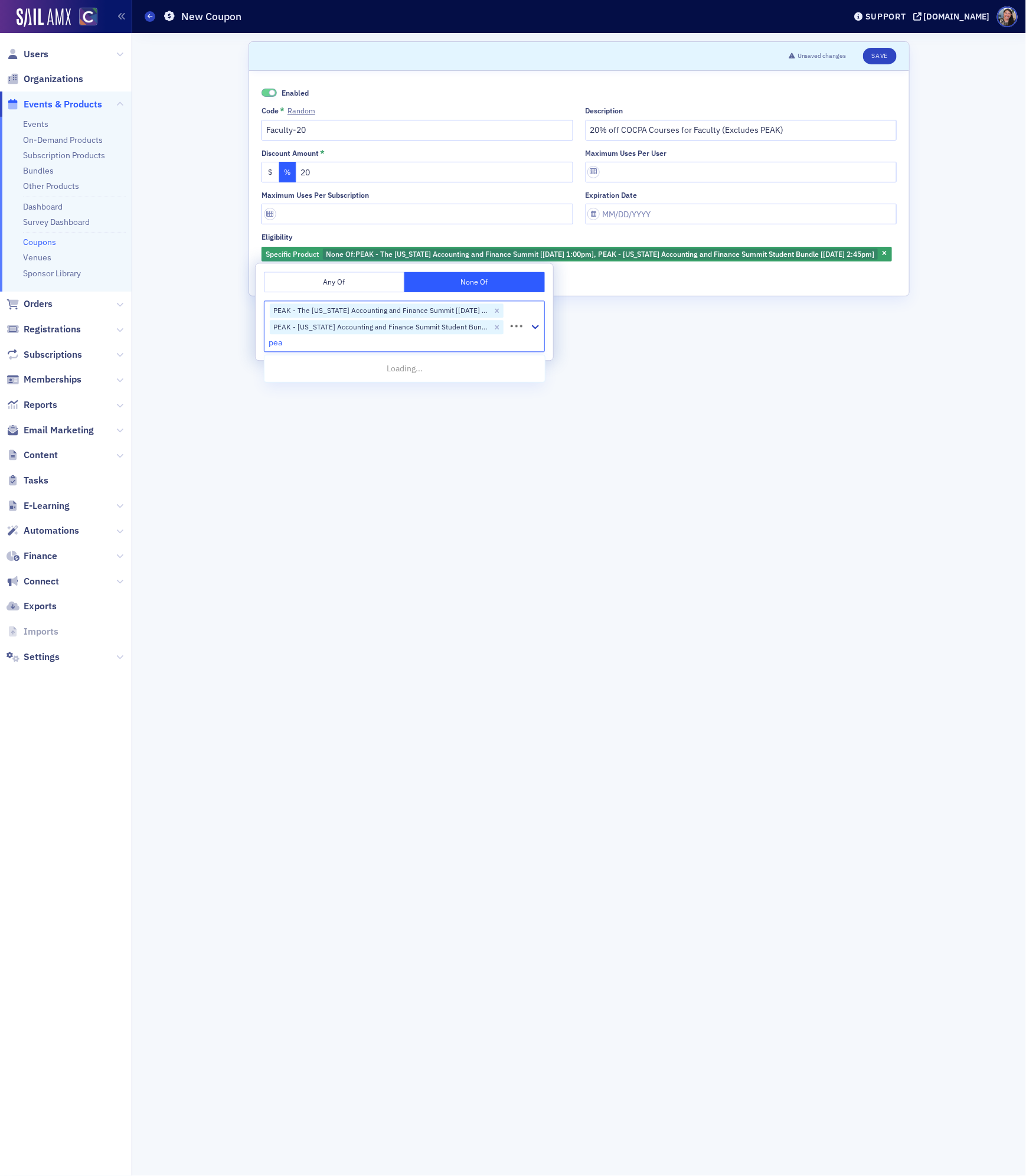
type input "peak"
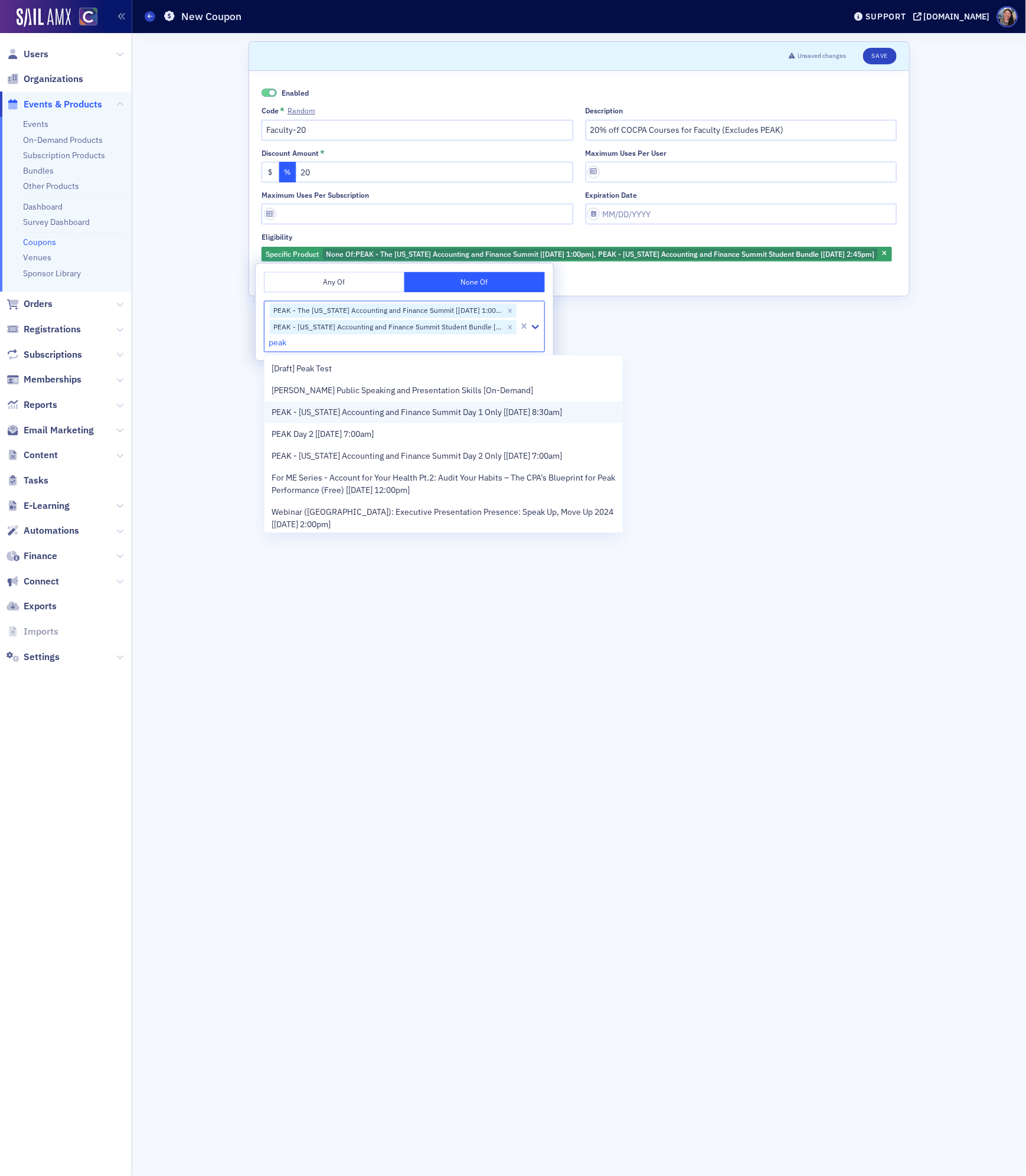
click at [313, 416] on span "PEAK - Colorado Accounting and Finance Summit Day 1 Only [11/12/2025 8:30am]" at bounding box center [417, 412] width 291 height 13
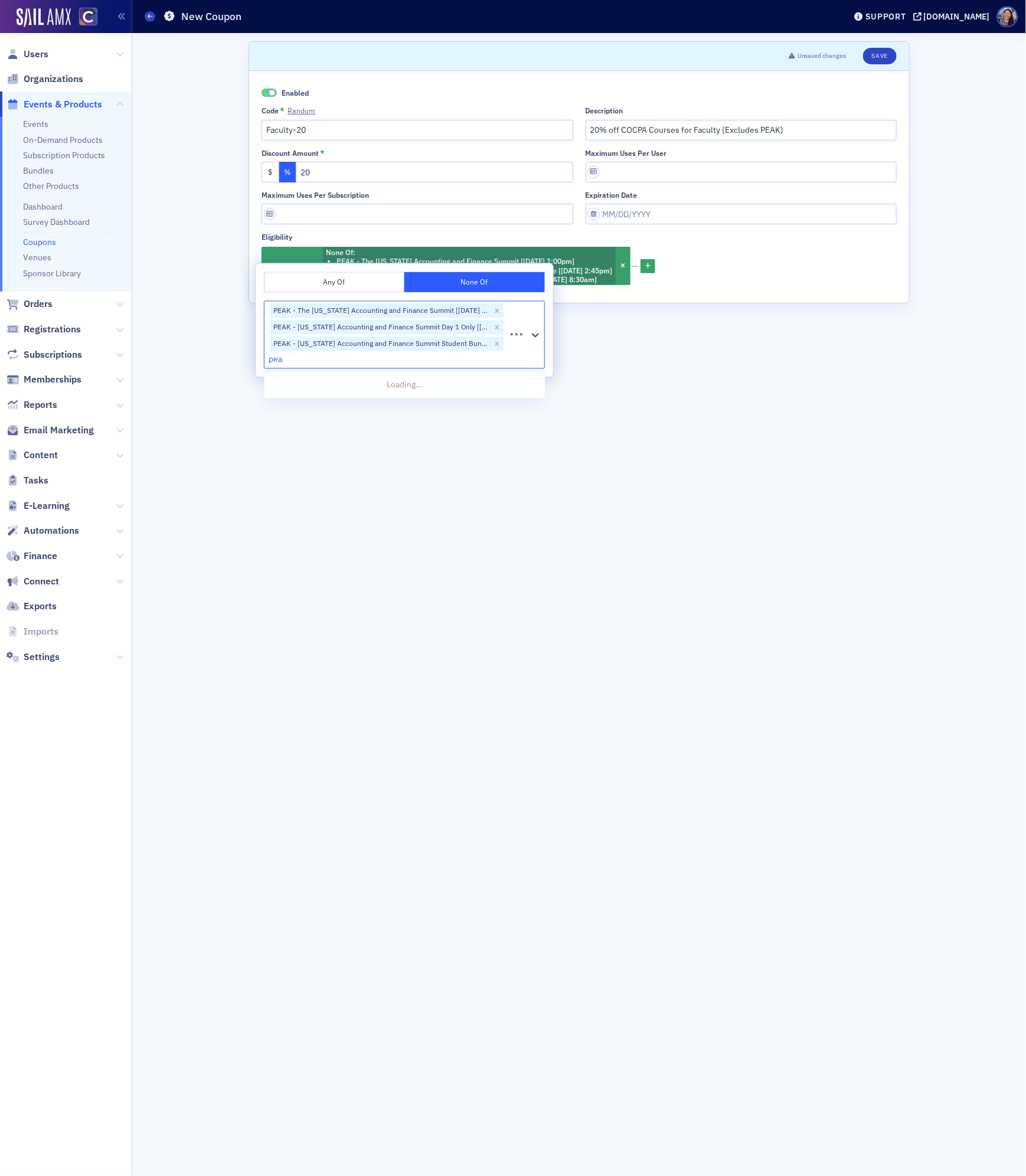
type input "peak"
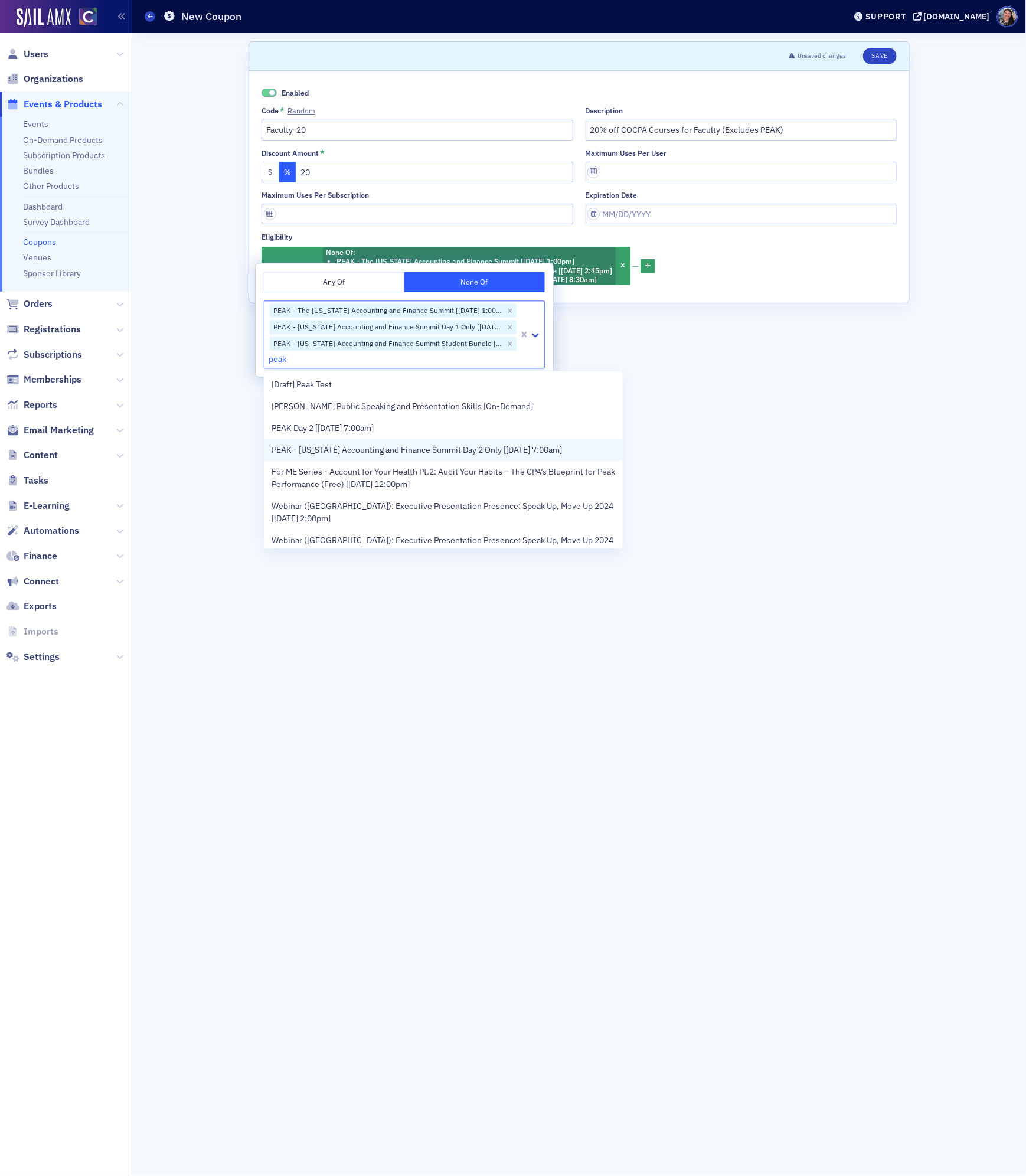
click at [313, 455] on span "PEAK - Colorado Accounting and Finance Summit Day 2 Only [11/13/2025 7:00am]" at bounding box center [417, 450] width 291 height 13
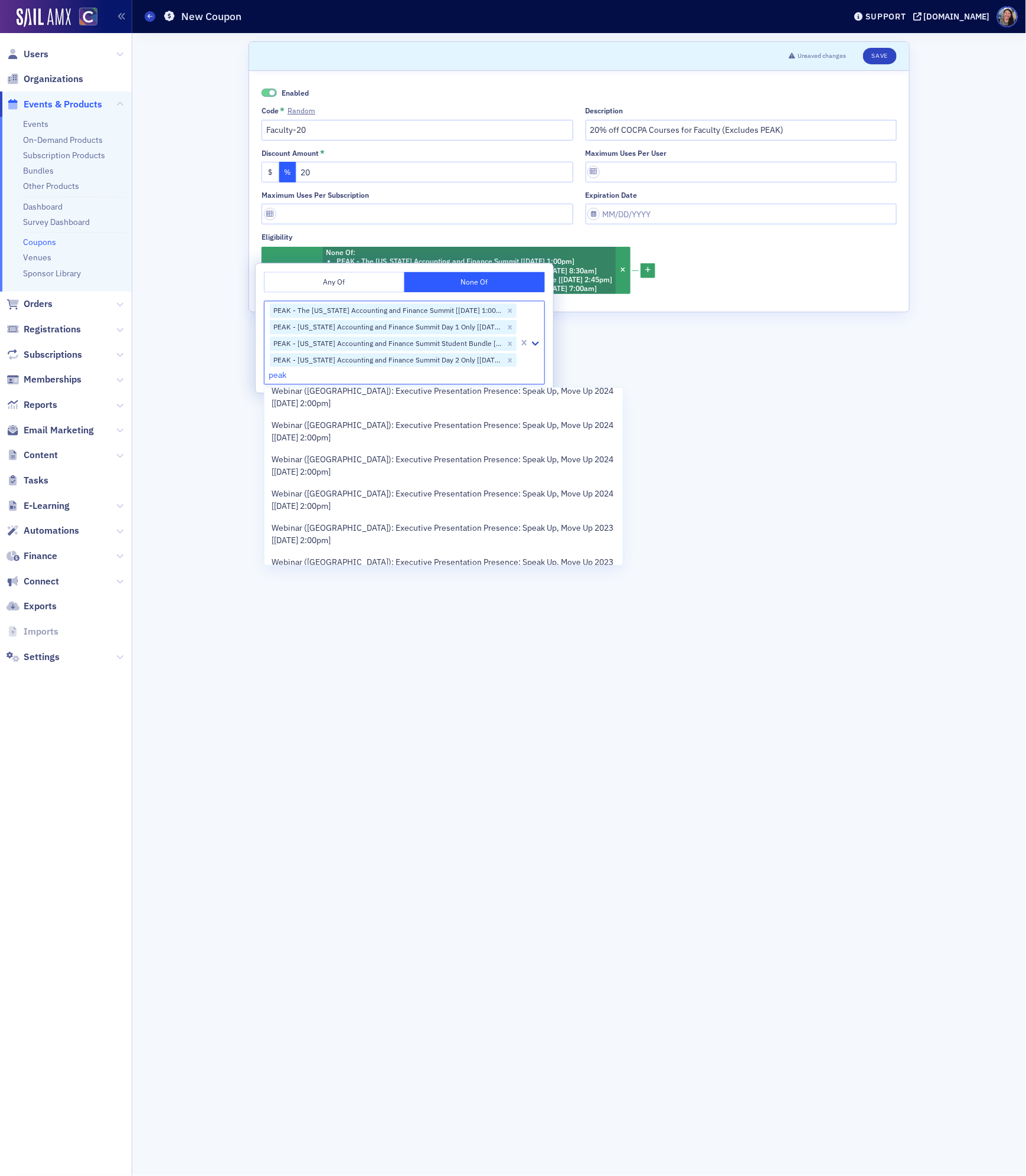
scroll to position [145, 0]
type input "peak"
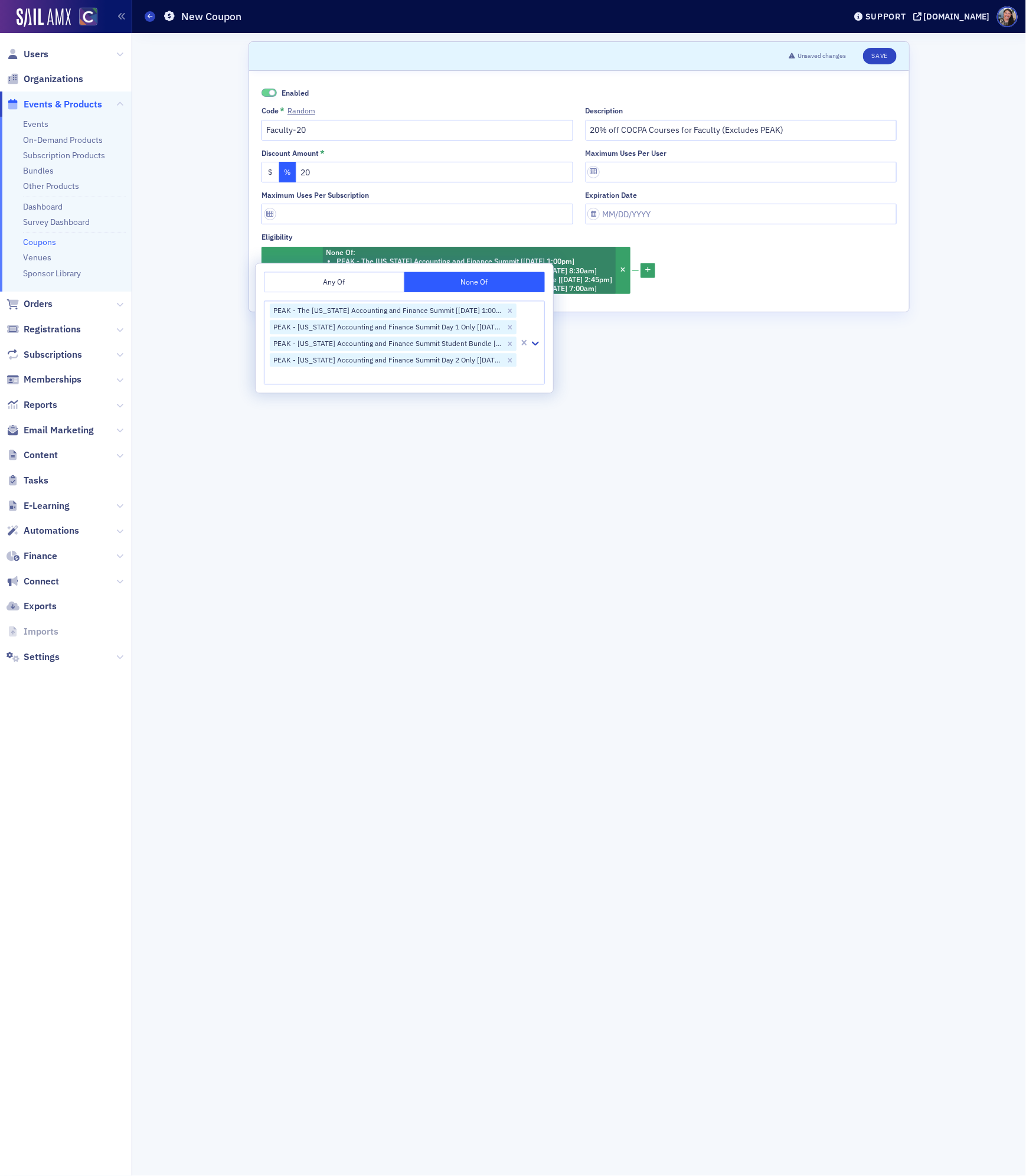
click at [349, 661] on form "Scroll to Unsaved changes Save Enabled Code * Random Faculty-20 Description 20%…" at bounding box center [580, 604] width 662 height 1126
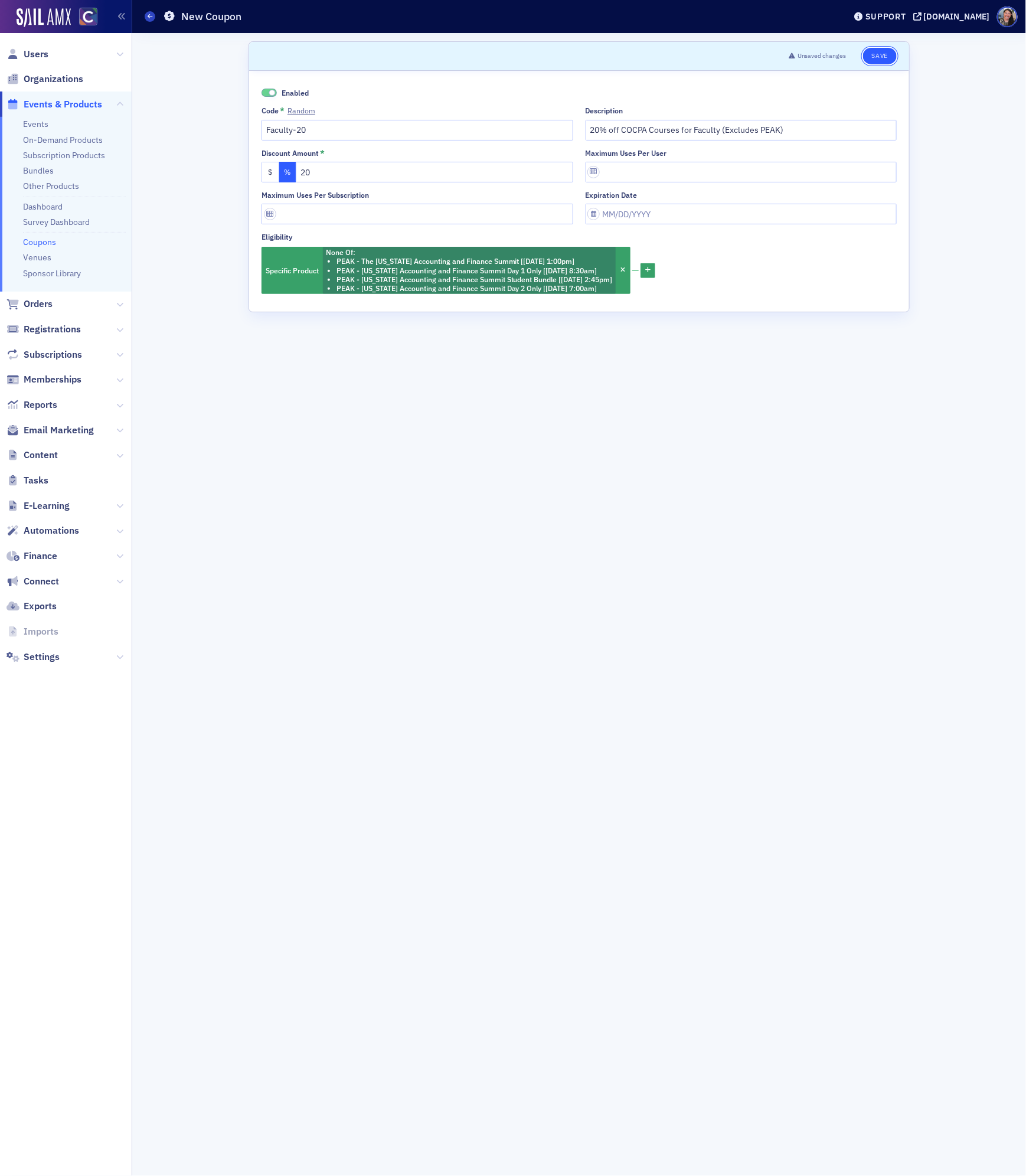
click at [882, 54] on button "Save" at bounding box center [880, 55] width 34 height 16
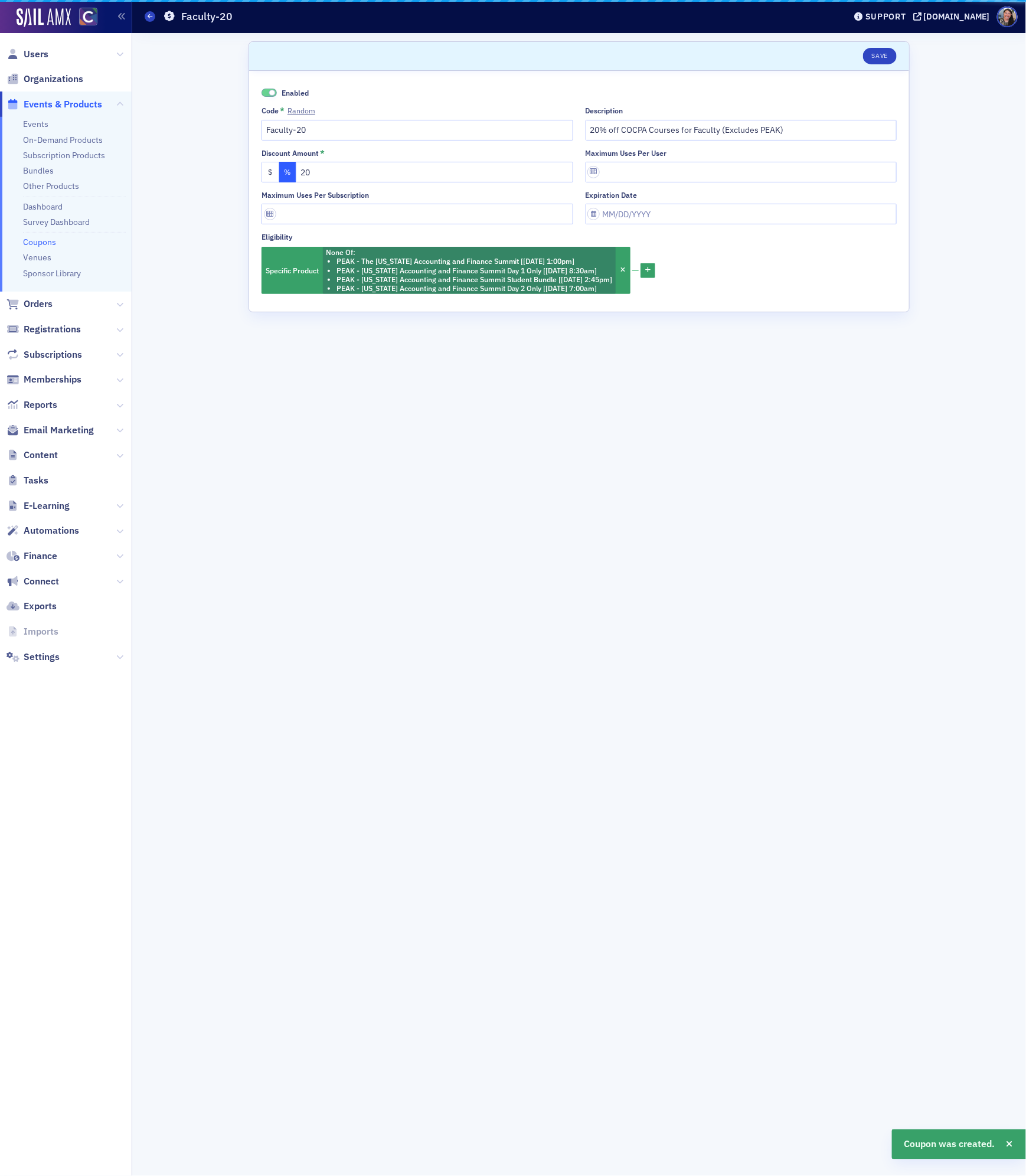
click at [61, 116] on div "Users Organizations Events & Products Events On-Demand Products Subscription Pr…" at bounding box center [513, 588] width 1026 height 1176
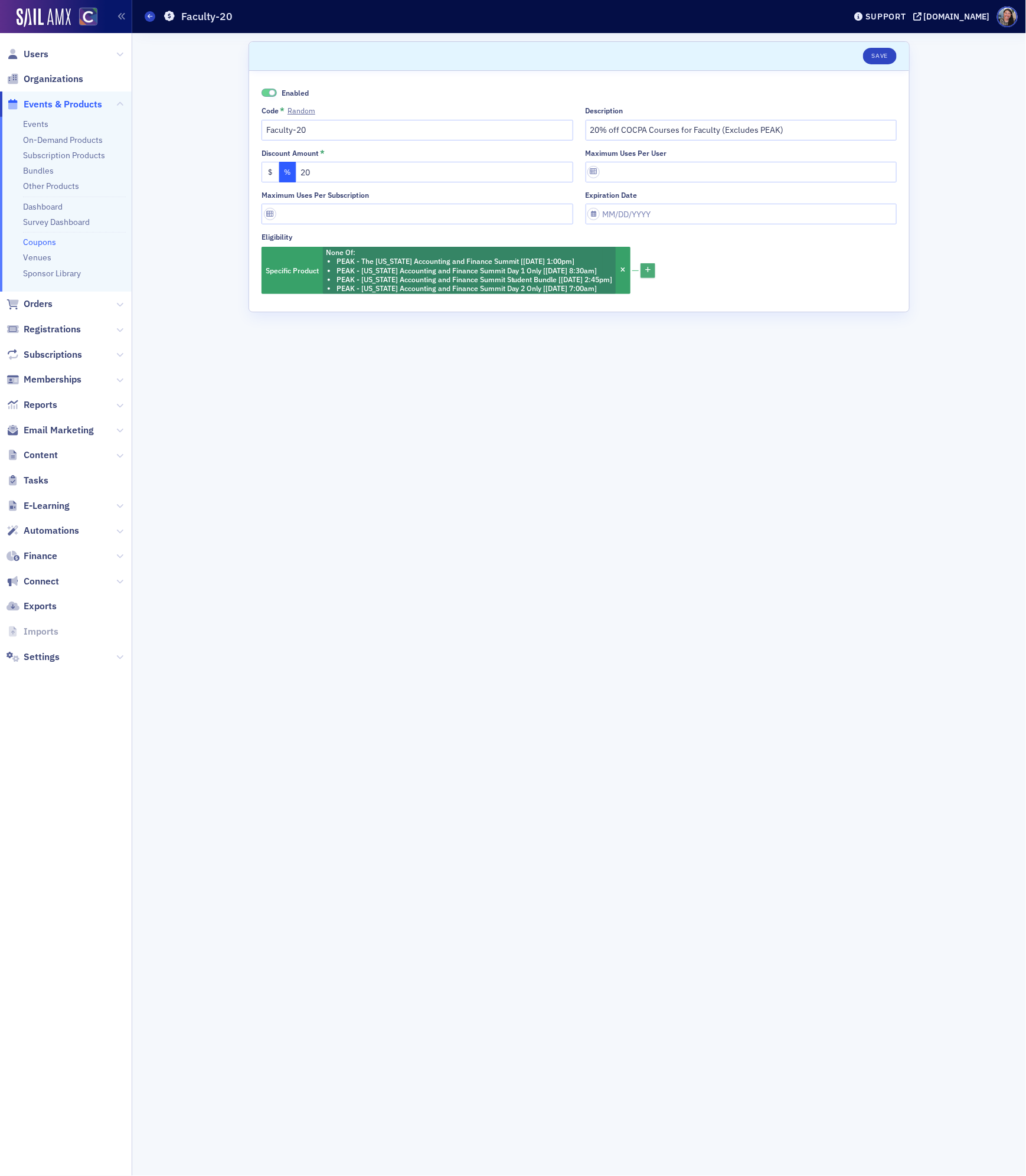
click at [656, 270] on button "button" at bounding box center [648, 271] width 15 height 15
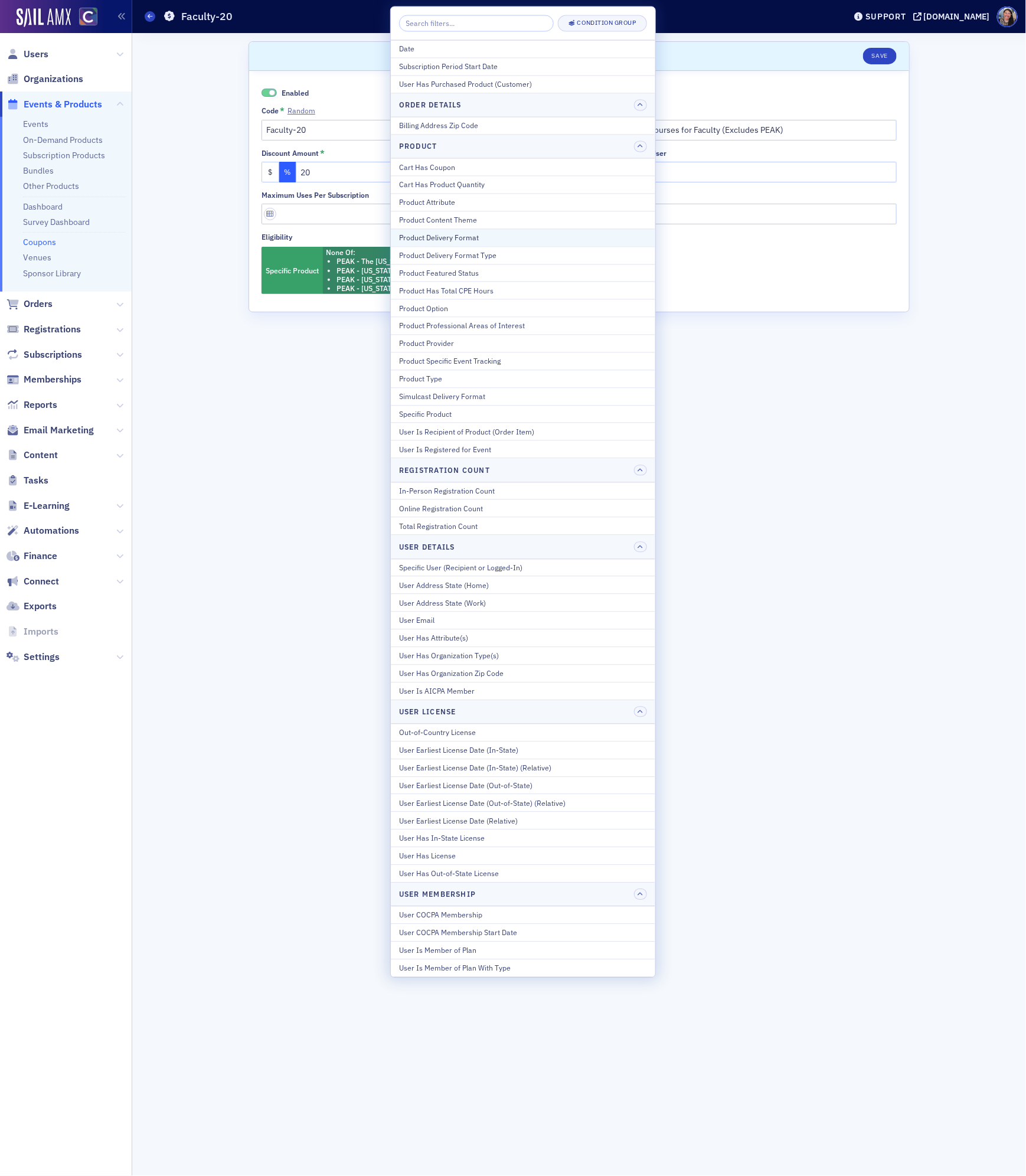
click at [493, 242] on div "Product Delivery Format" at bounding box center [524, 238] width 248 height 11
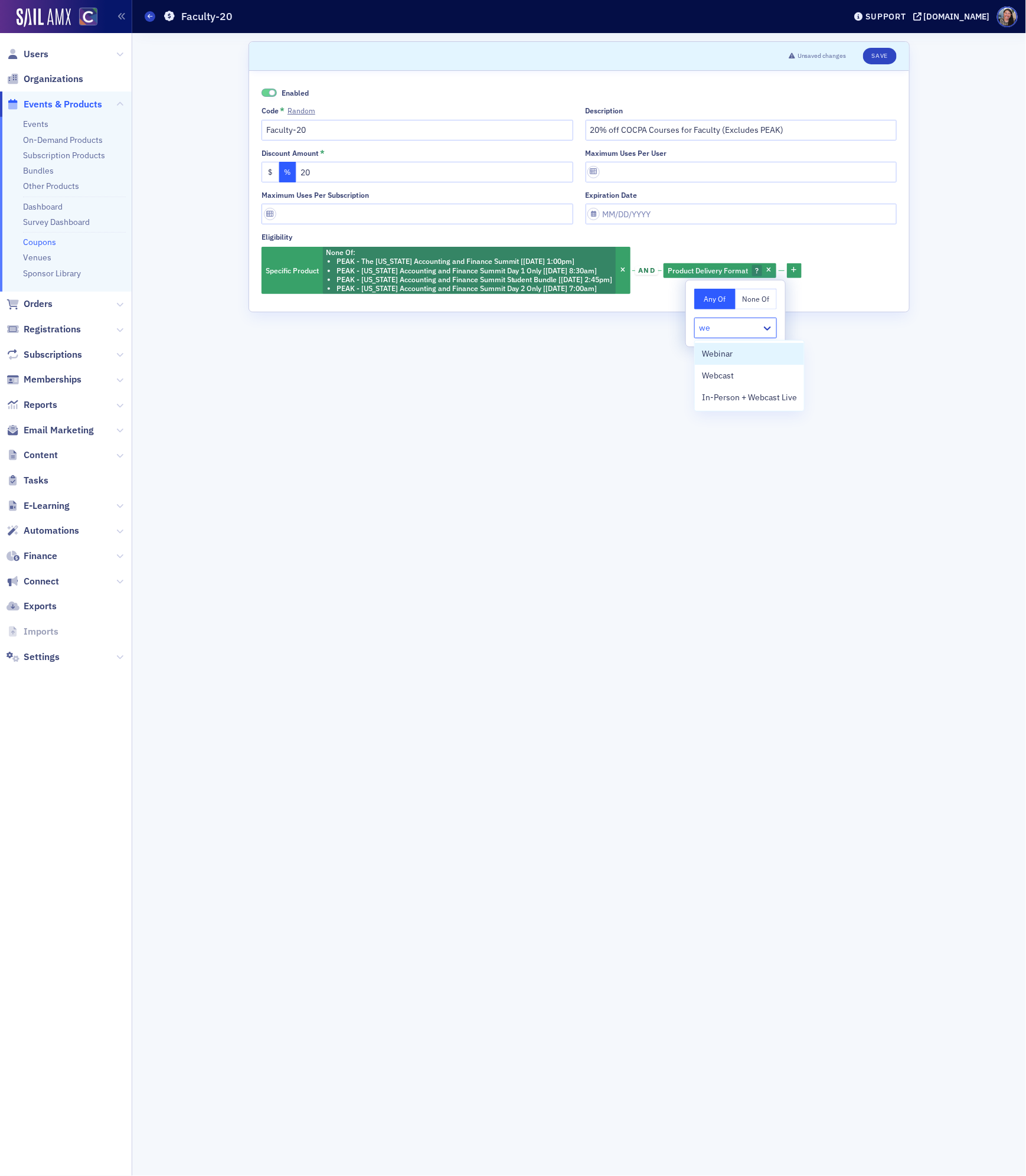
type input "web"
click at [730, 357] on span "Webinar" at bounding box center [717, 354] width 31 height 13
click at [751, 301] on button "None Of" at bounding box center [756, 298] width 42 height 20
click at [873, 52] on button "Save" at bounding box center [880, 55] width 34 height 16
